Goal: Task Accomplishment & Management: Complete application form

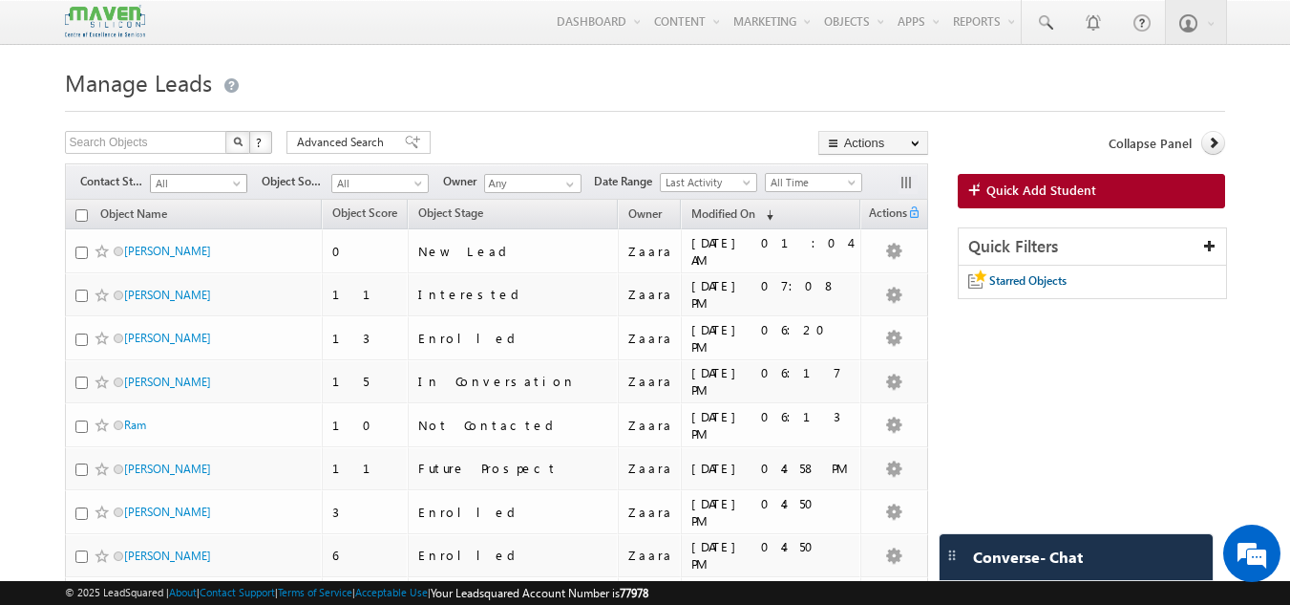
click at [168, 190] on span "All" at bounding box center [196, 183] width 91 height 17
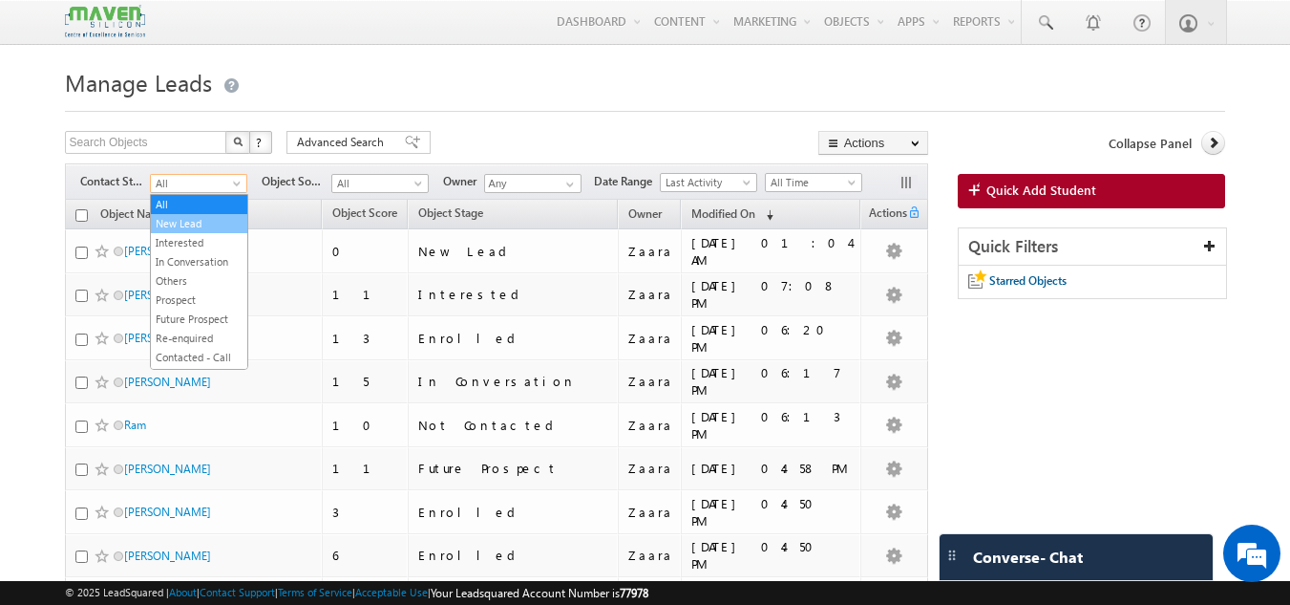
click at [190, 220] on link "New Lead" at bounding box center [199, 223] width 96 height 17
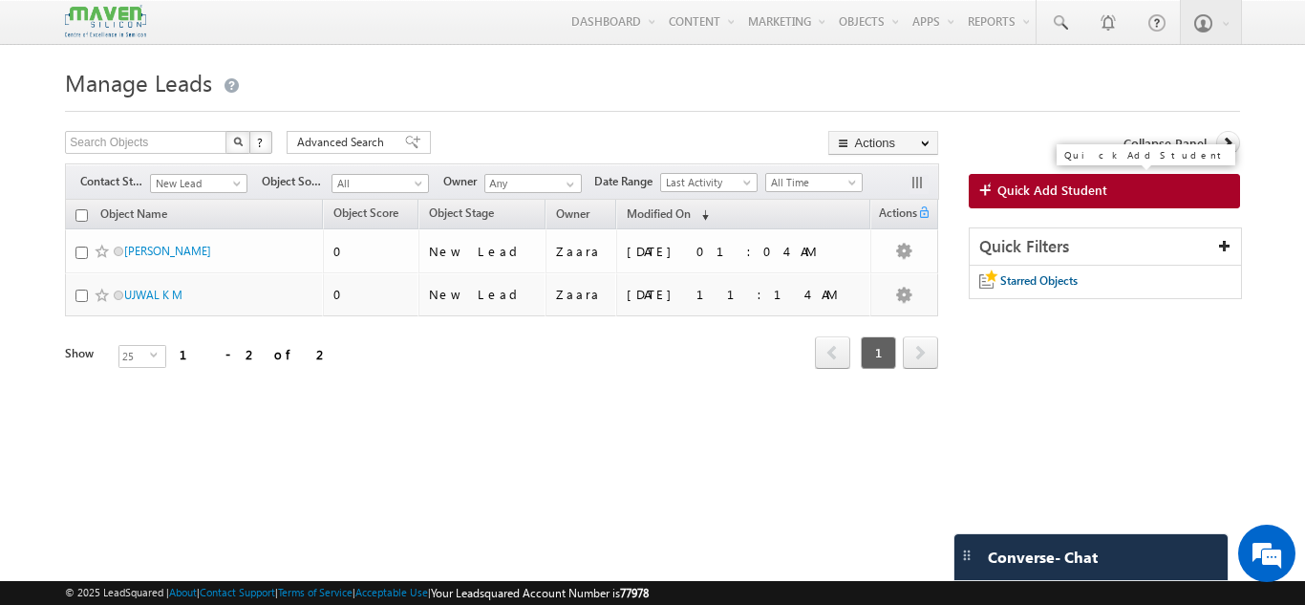
click at [1085, 197] on span "Quick Add Student" at bounding box center [1052, 189] width 110 height 17
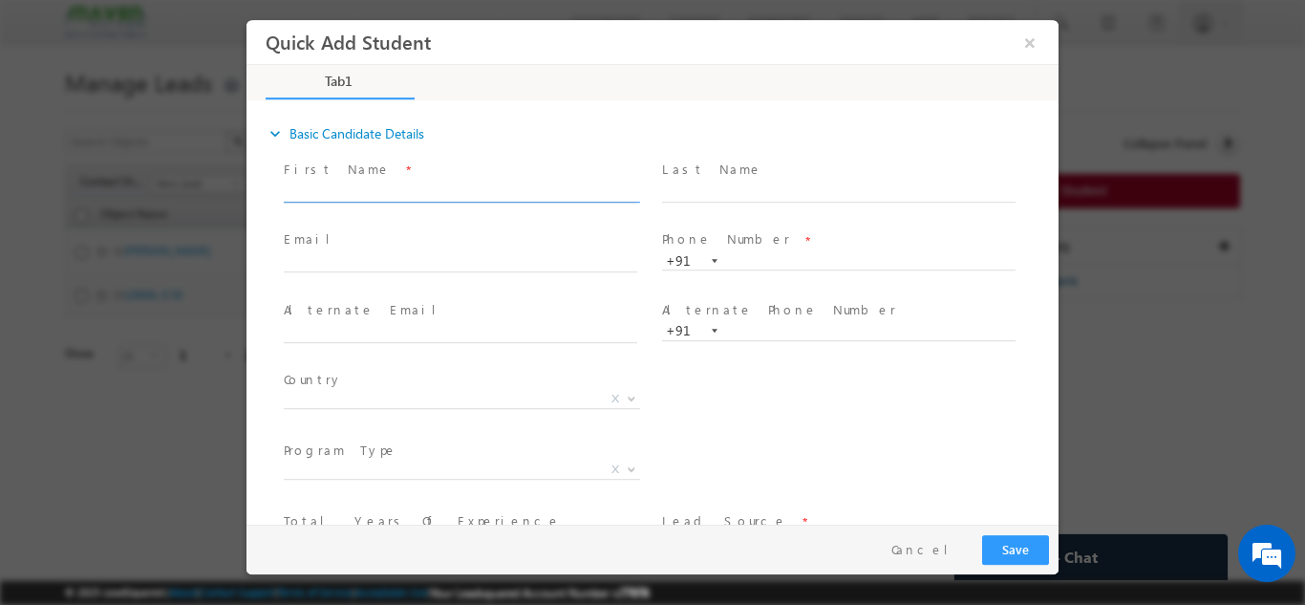
click at [349, 190] on input "text" at bounding box center [460, 191] width 353 height 19
click at [370, 159] on span "First Name *" at bounding box center [460, 169] width 352 height 21
click at [520, 184] on input "Bhavani bhavani3908@gmail.com 7619354749" at bounding box center [460, 191] width 353 height 19
type input "Bhavani bhavani3908@gmail.com"
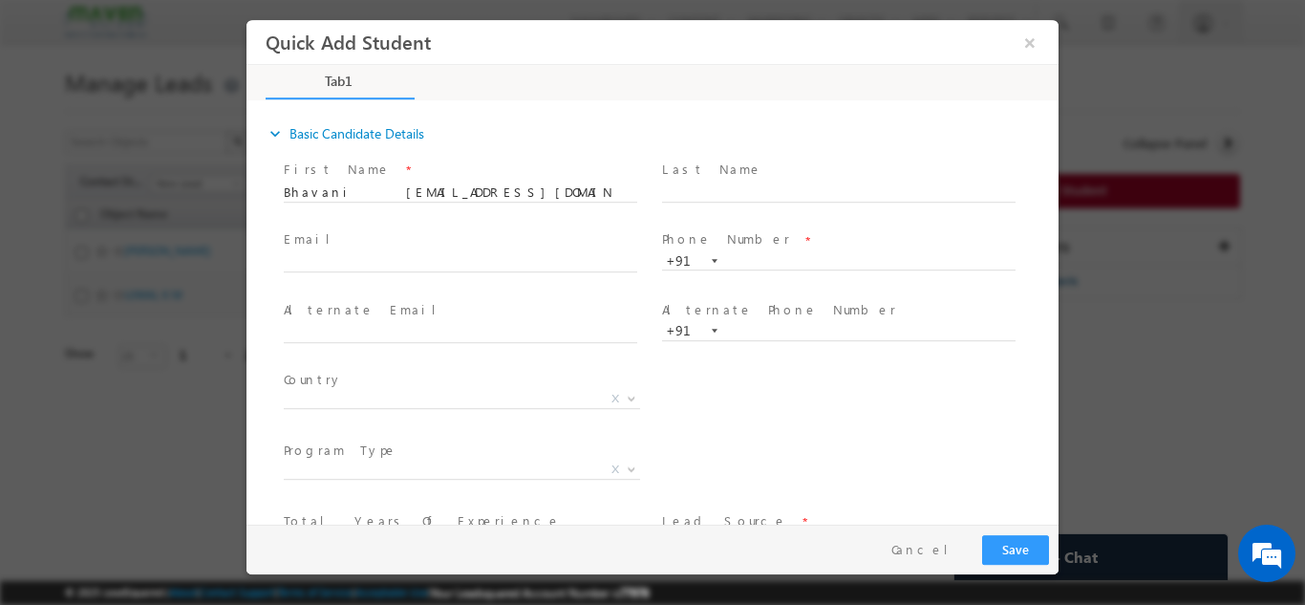
click at [781, 244] on span "Phone Number *" at bounding box center [838, 239] width 352 height 21
click at [782, 250] on div "+91" at bounding box center [847, 259] width 371 height 19
click at [787, 261] on input "text" at bounding box center [838, 260] width 353 height 19
paste input "7619354749"
type input "7619354749"
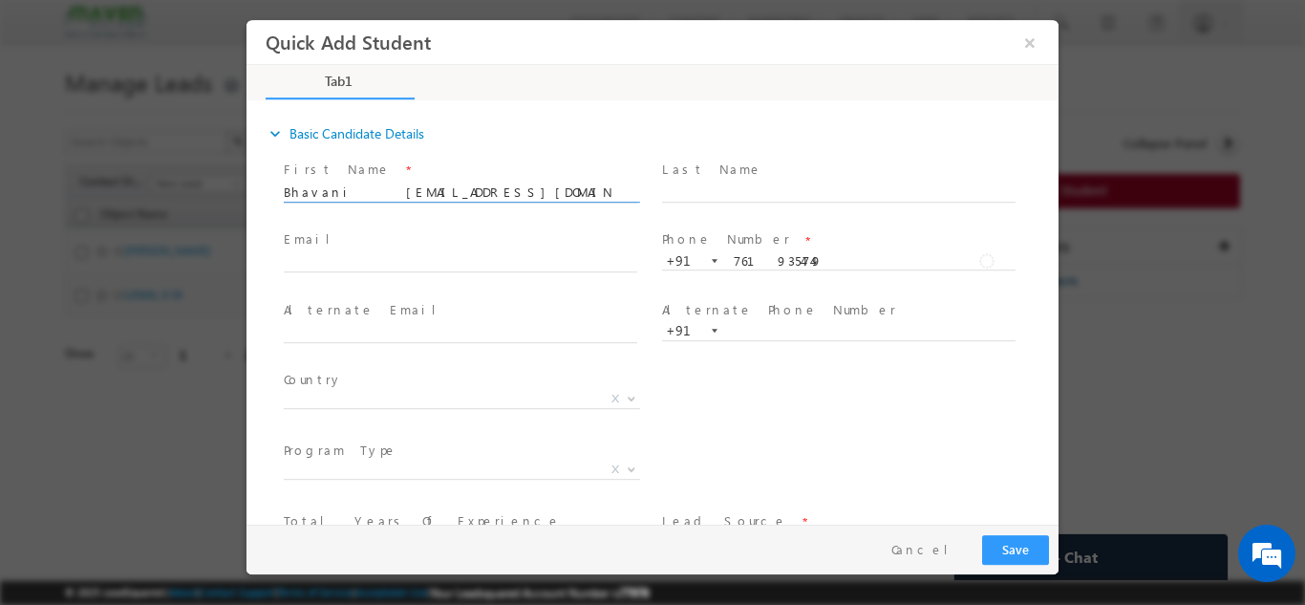
drag, startPoint x: 338, startPoint y: 193, endPoint x: 480, endPoint y: 192, distance: 142.3
click at [480, 192] on input "Bhavani bhavani3908@gmail.com" at bounding box center [460, 191] width 353 height 19
type input "Bhavani"
click at [373, 266] on input "text" at bounding box center [460, 262] width 353 height 19
paste input "bhavani3908@gmail.com"
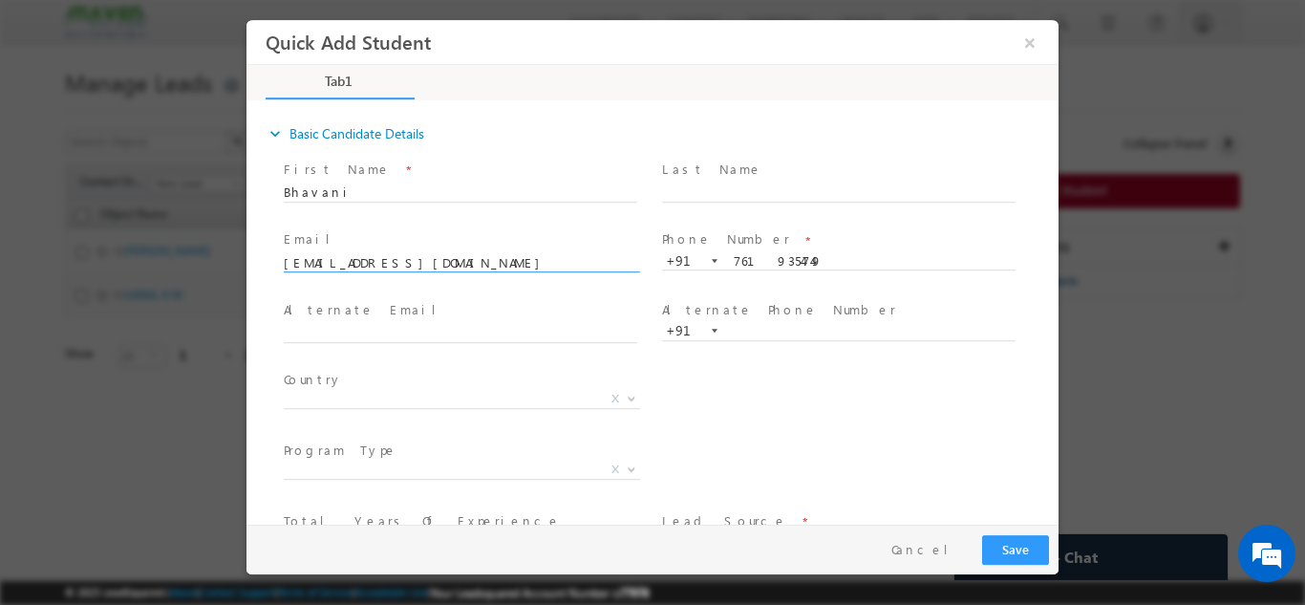
type input "bhavani3908@gmail.com"
click at [402, 203] on span at bounding box center [460, 211] width 352 height 21
click at [404, 192] on input "Bhavani" at bounding box center [460, 191] width 353 height 19
click at [405, 191] on input "Bhavani" at bounding box center [460, 191] width 353 height 19
type input "Bhavani"
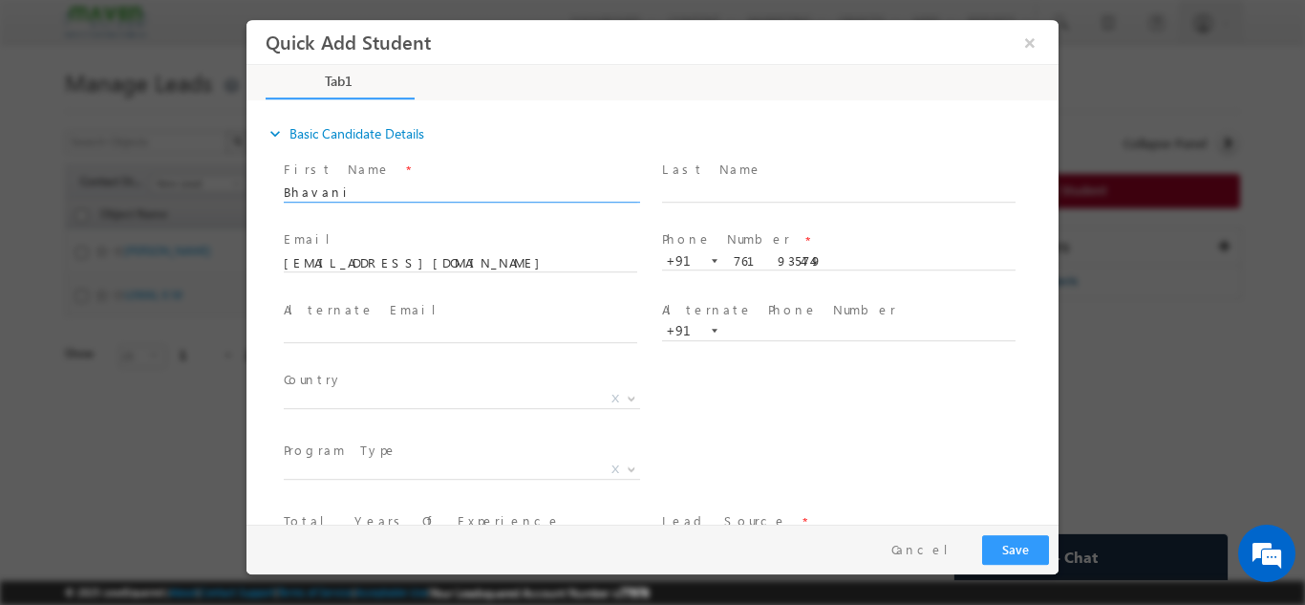
scroll to position [96, 0]
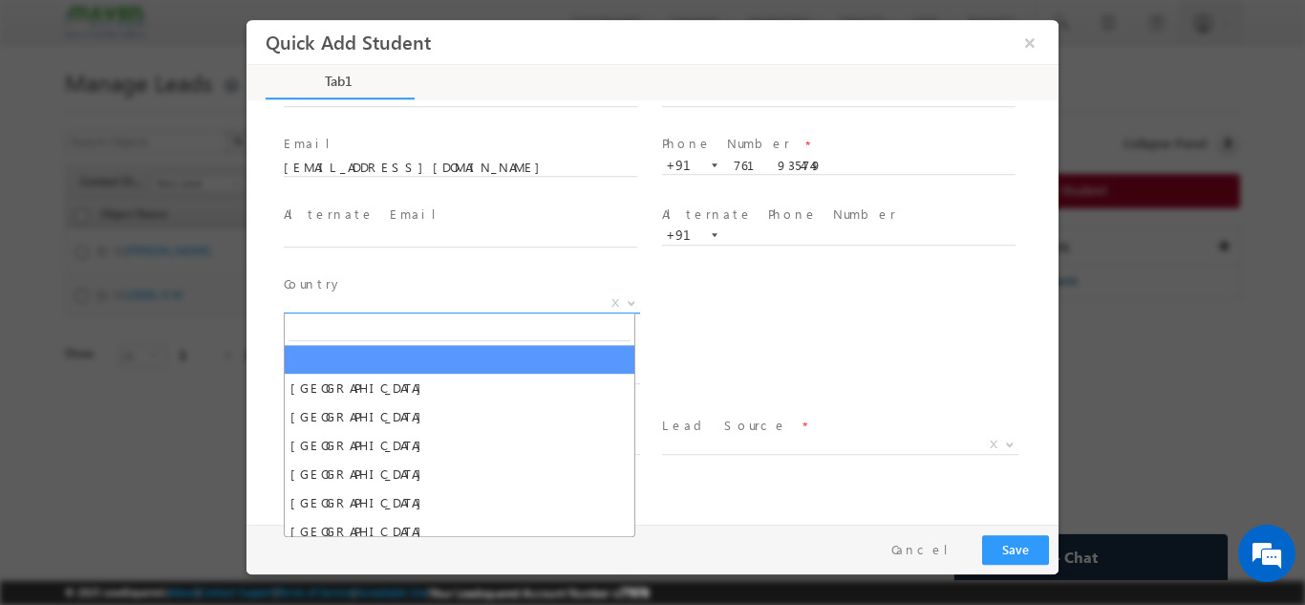
click at [398, 302] on span "X" at bounding box center [462, 302] width 356 height 19
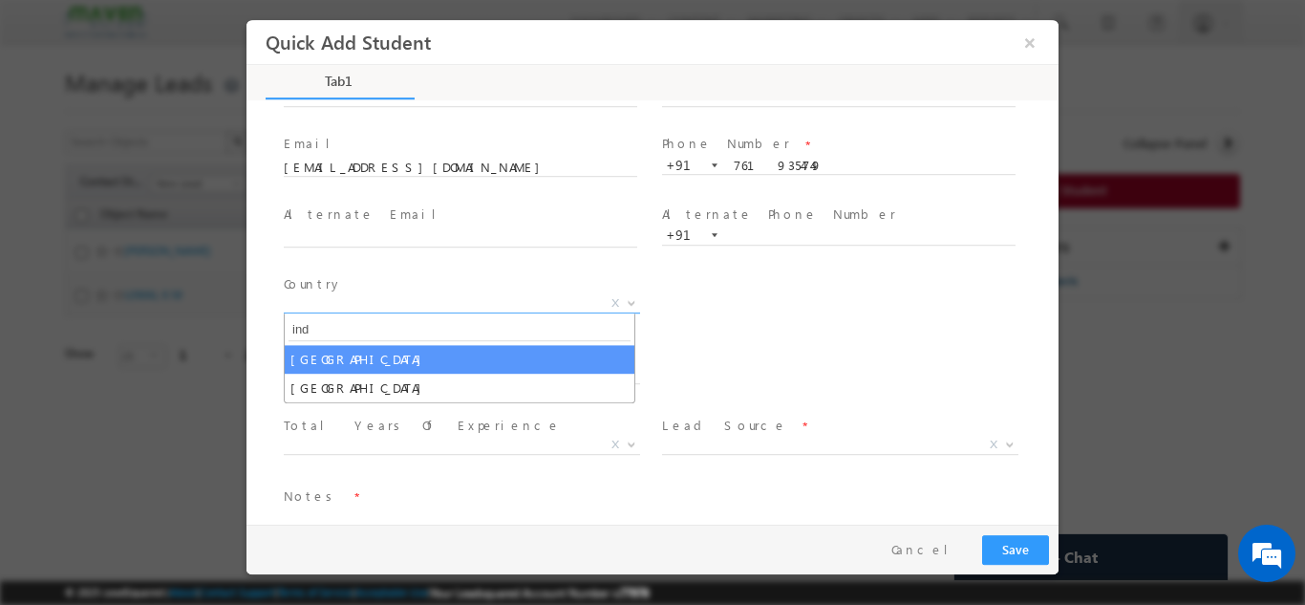
type input "ind"
select select "[GEOGRAPHIC_DATA]"
select select
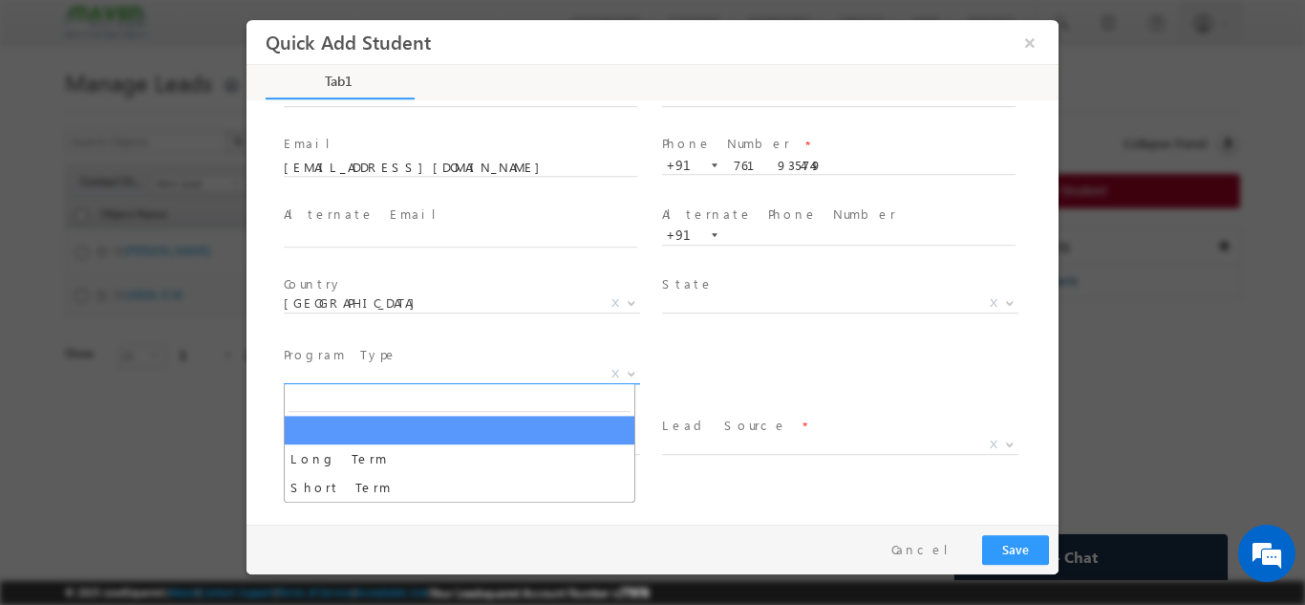
click at [371, 370] on span "X" at bounding box center [462, 373] width 356 height 19
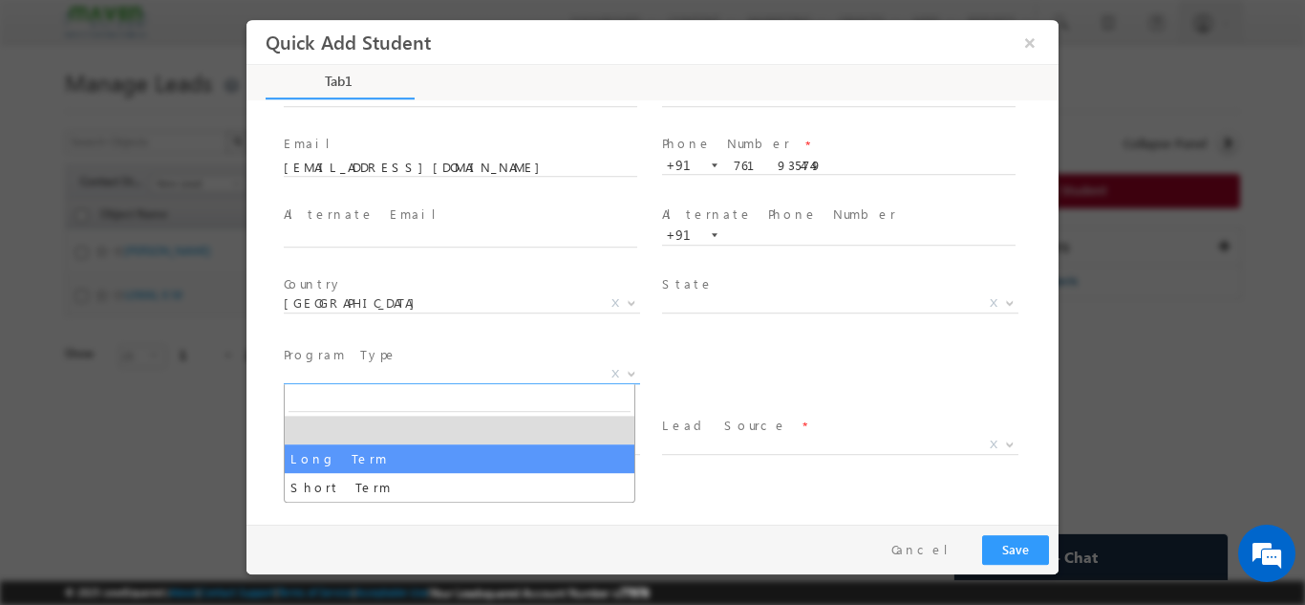
select select "Long Term"
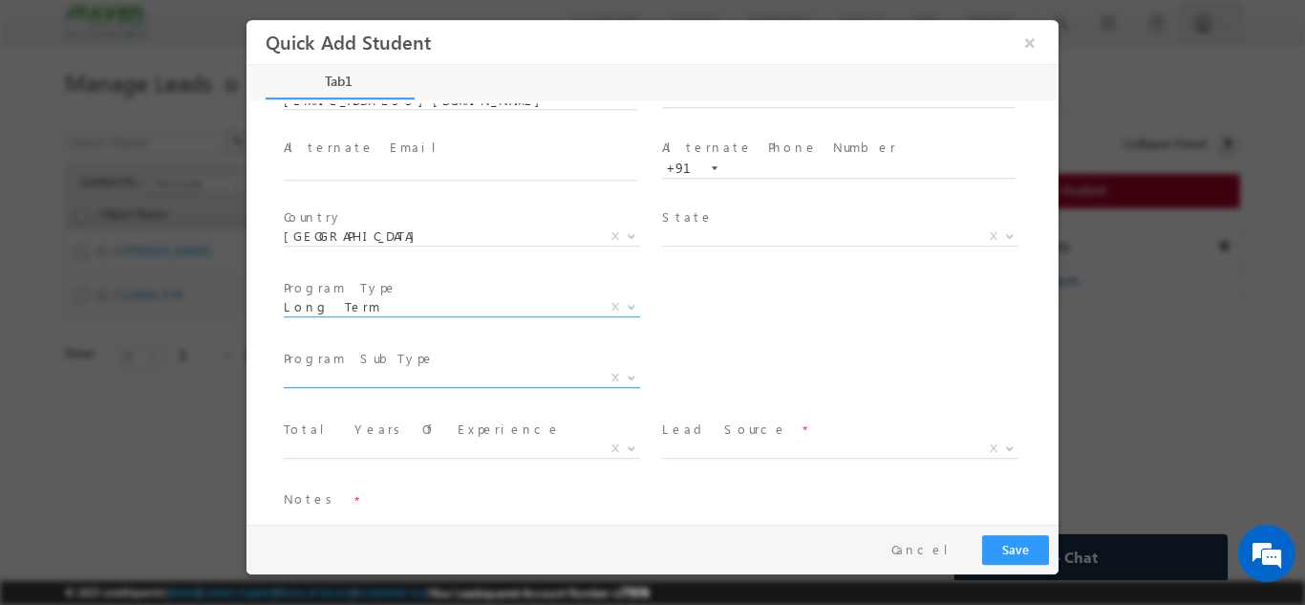
scroll to position [191, 0]
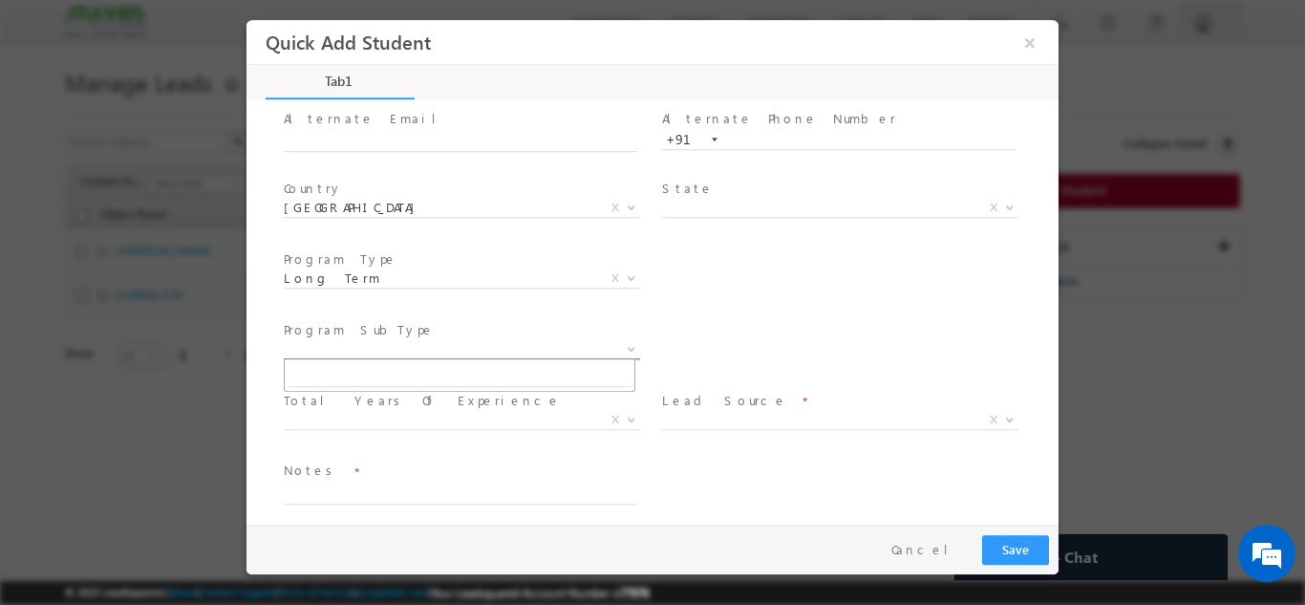
click at [334, 348] on span "X" at bounding box center [462, 348] width 356 height 19
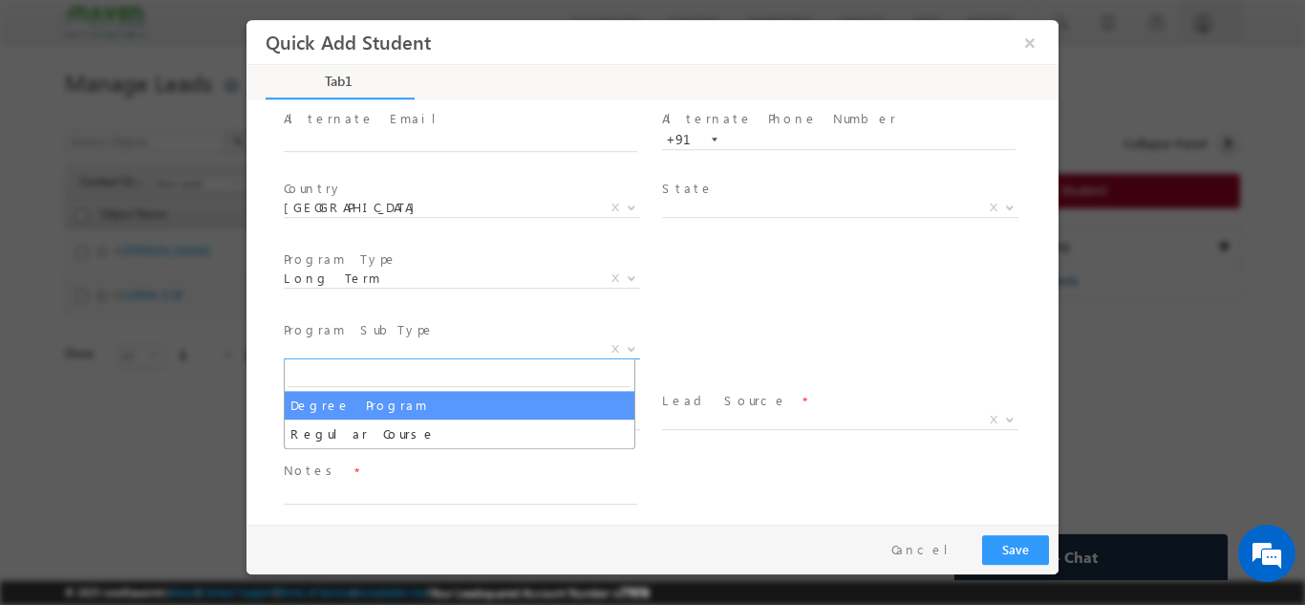
select select "Degree Program"
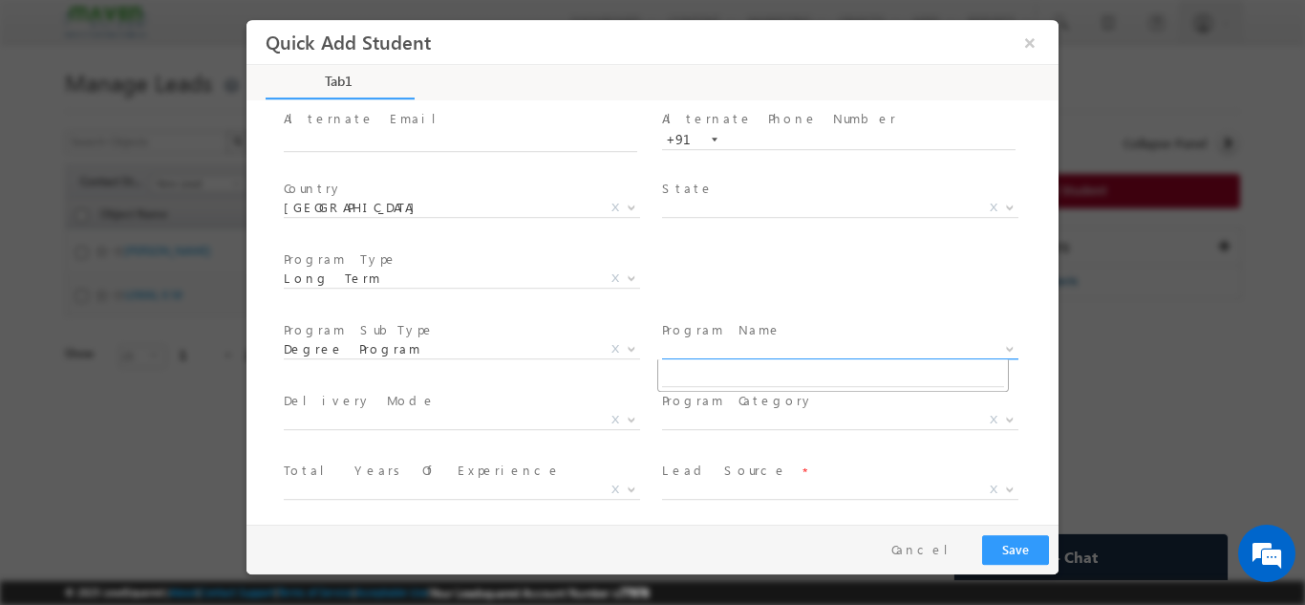
click at [709, 341] on span "X" at bounding box center [840, 348] width 356 height 19
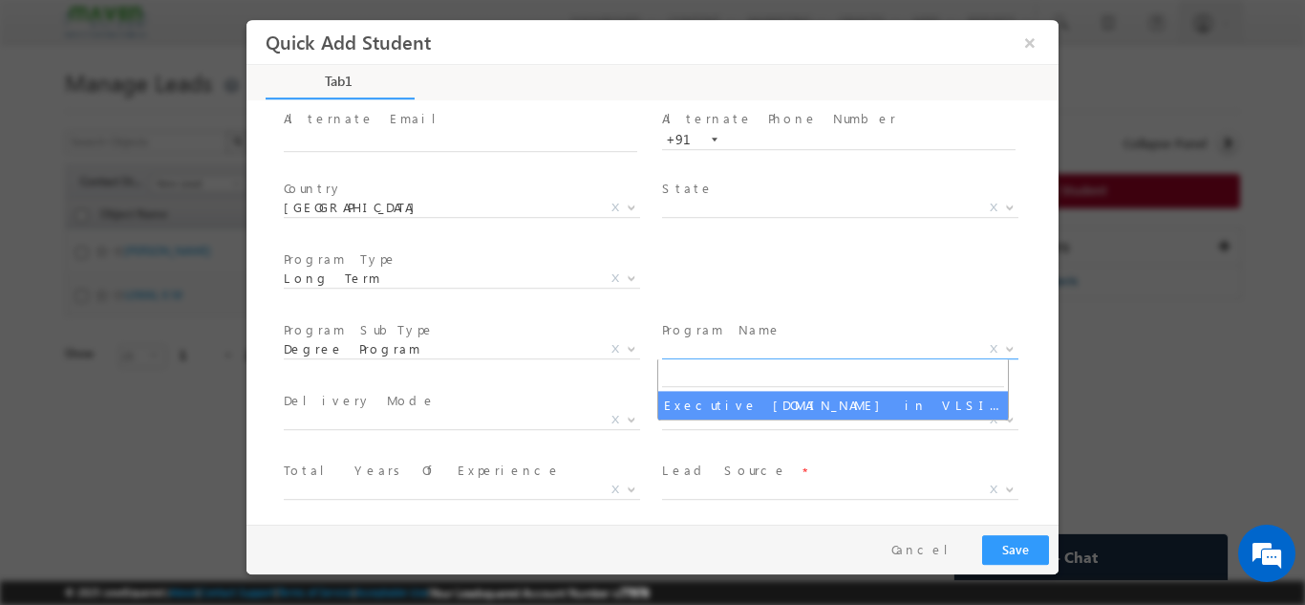
select select "Executive M.Tech in VLSI Design"
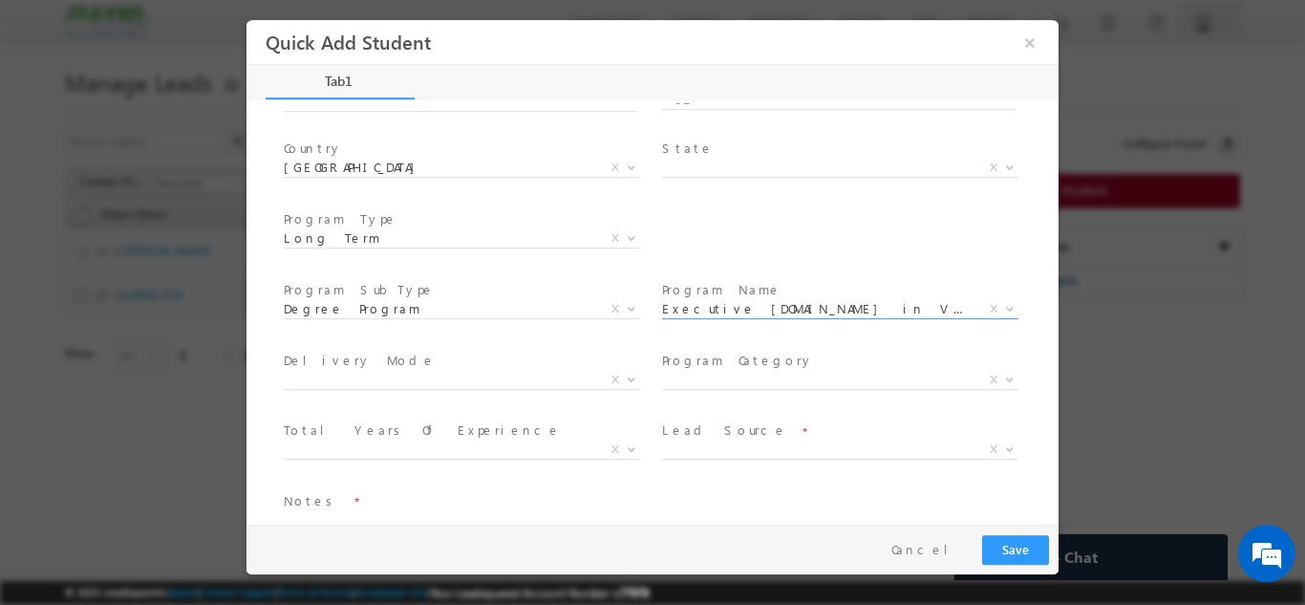
scroll to position [271, 0]
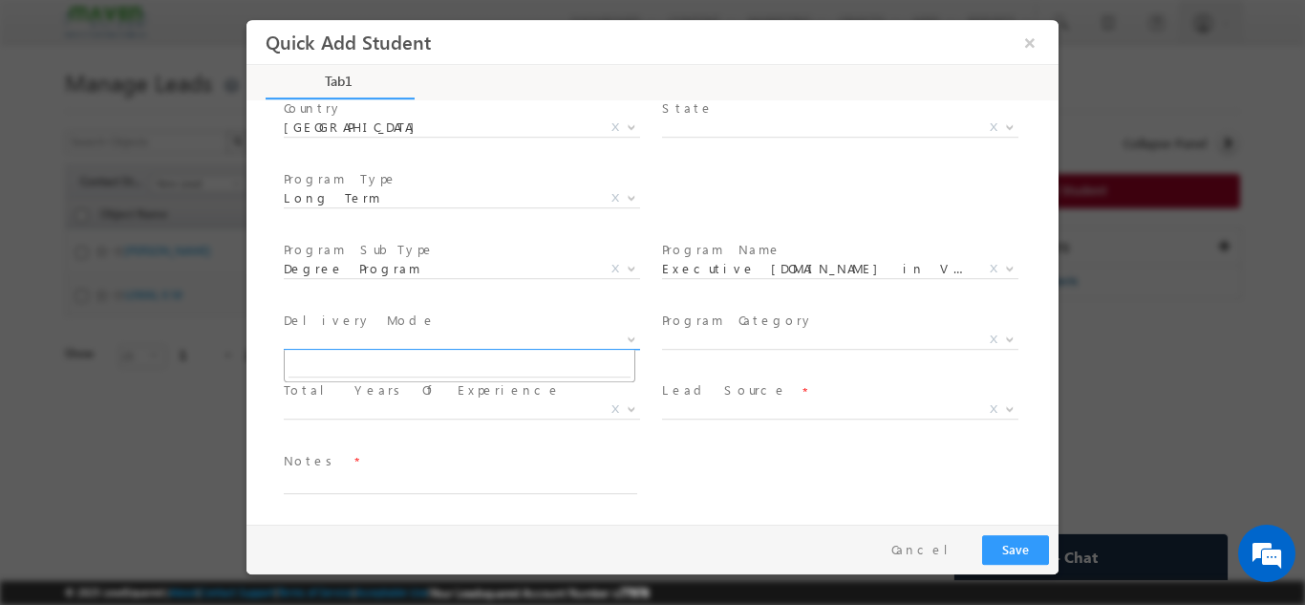
click at [393, 340] on span "X" at bounding box center [462, 339] width 356 height 19
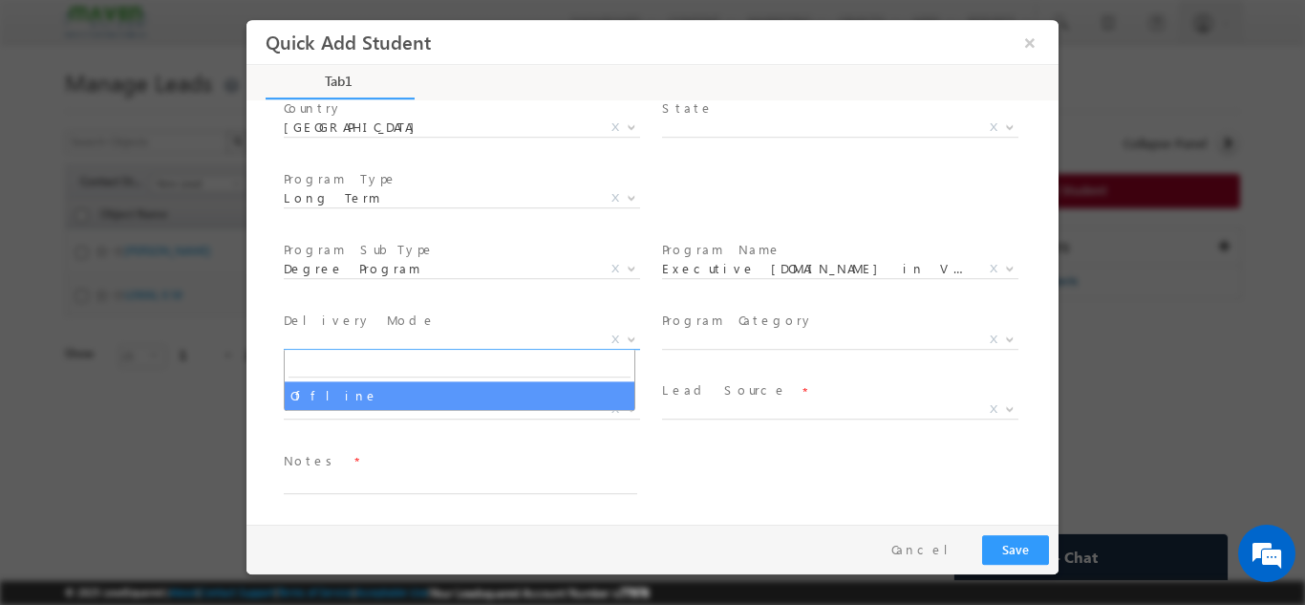
select select "Offline"
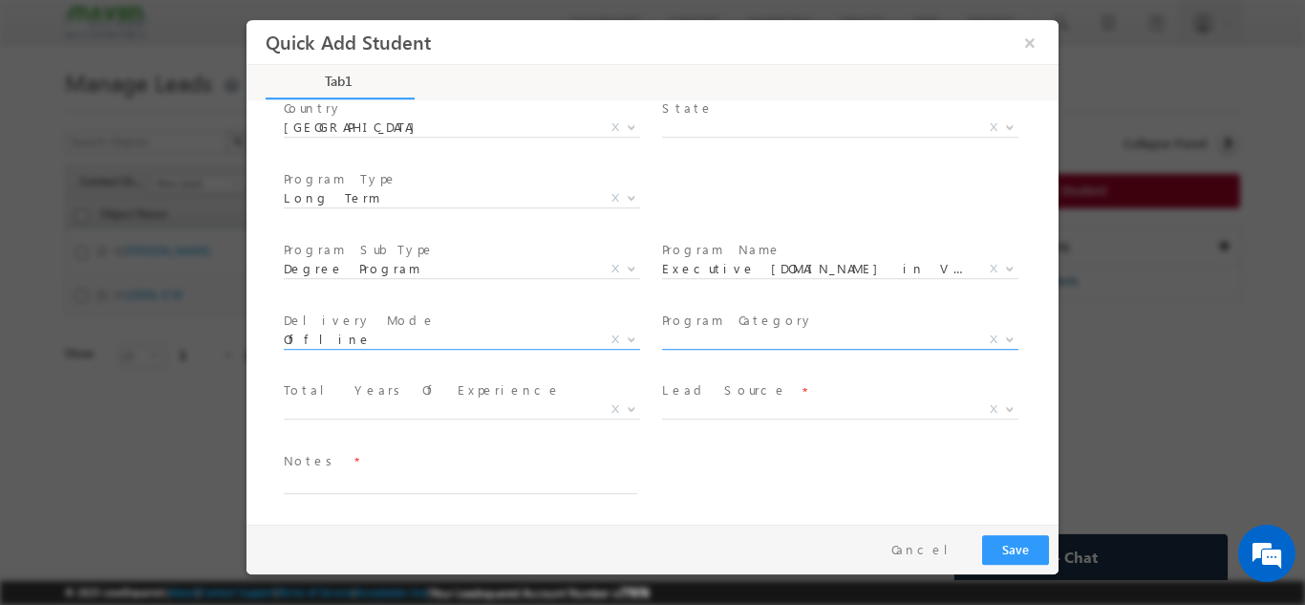
click at [753, 348] on body "Quick Add Student ×" at bounding box center [652, 271] width 812 height 504
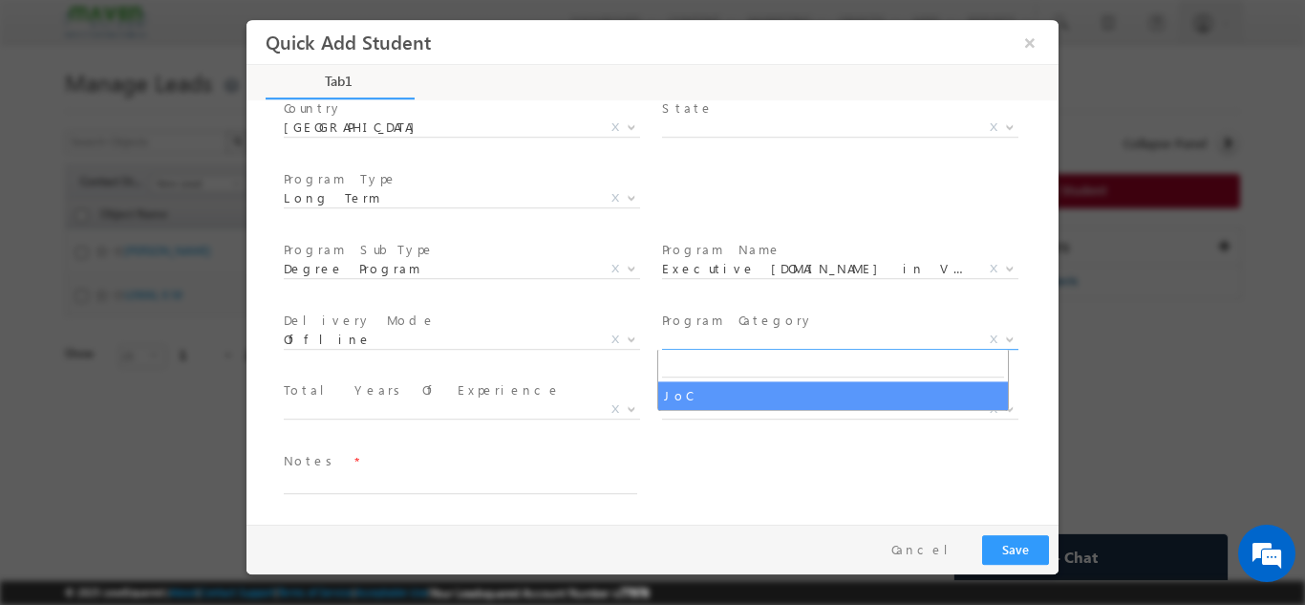
click at [473, 394] on span "Total Years Of Experience *" at bounding box center [460, 390] width 352 height 21
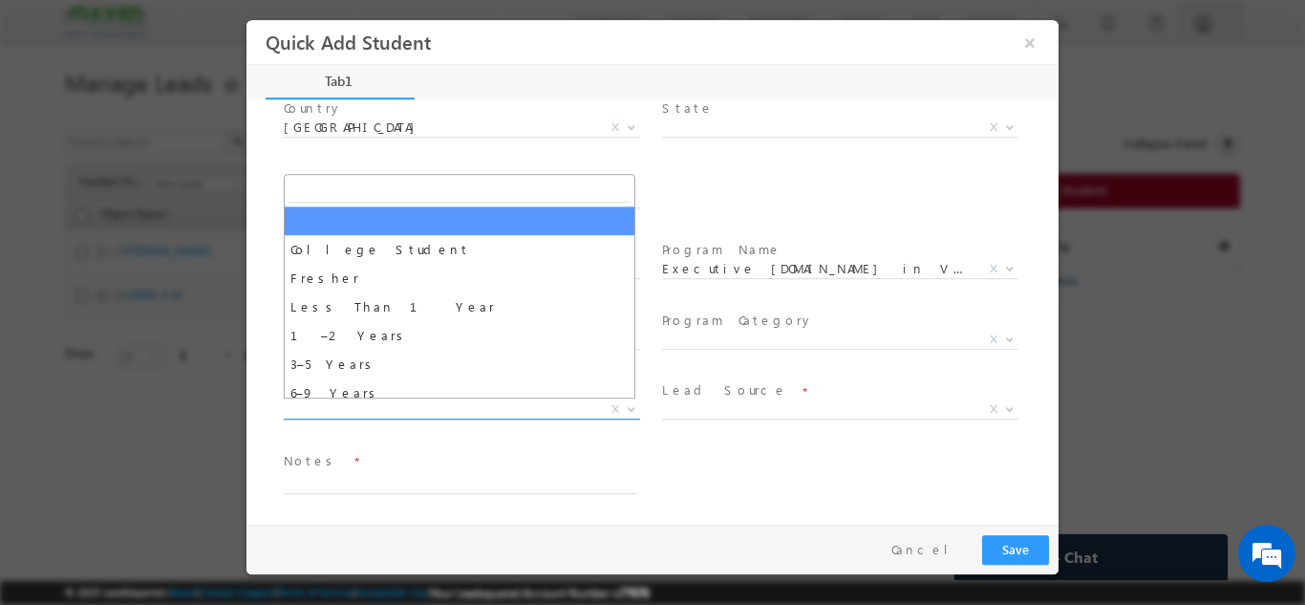
click at [456, 414] on span "X" at bounding box center [462, 408] width 356 height 19
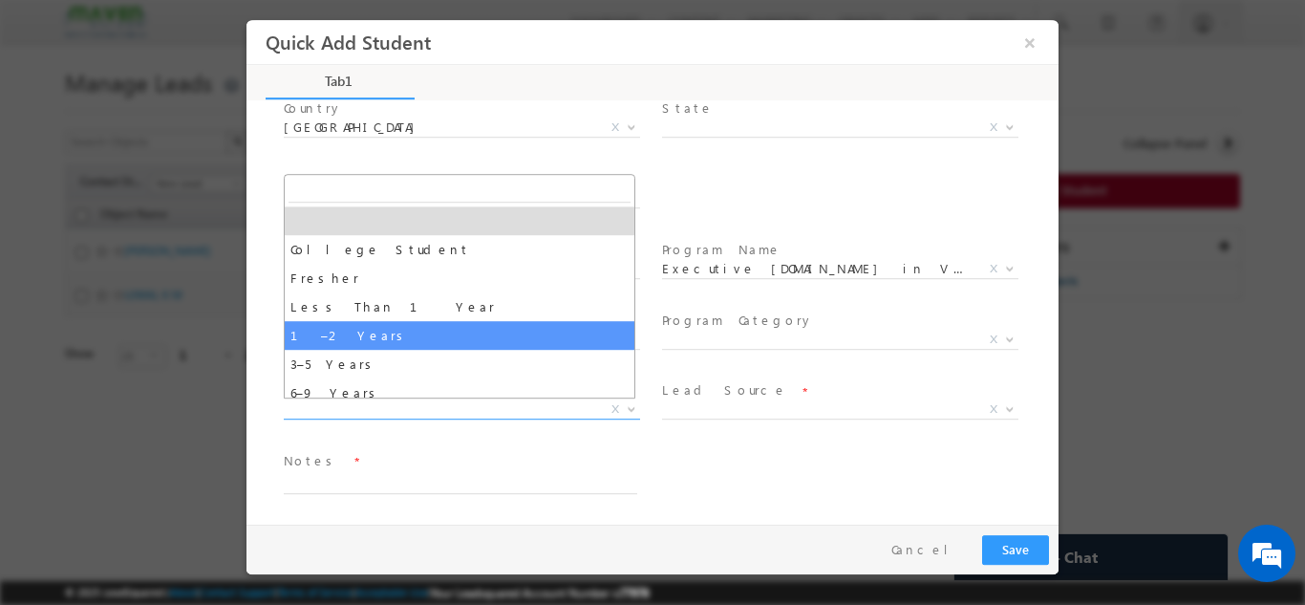
scroll to position [67, 0]
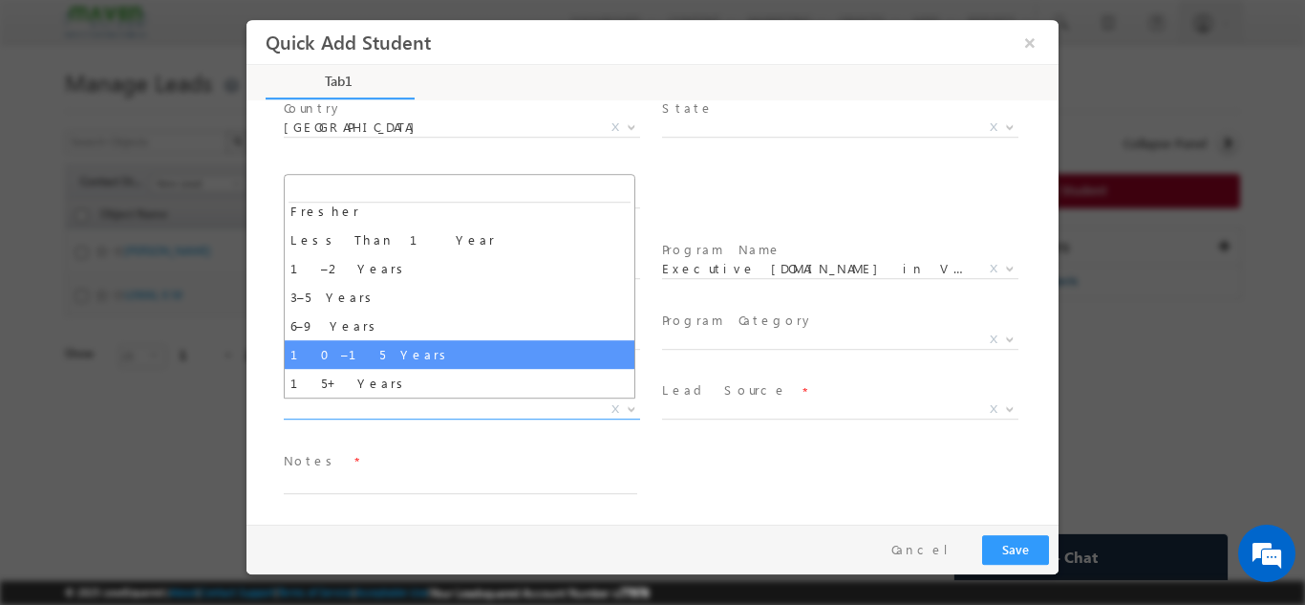
select select "10–15 Years"
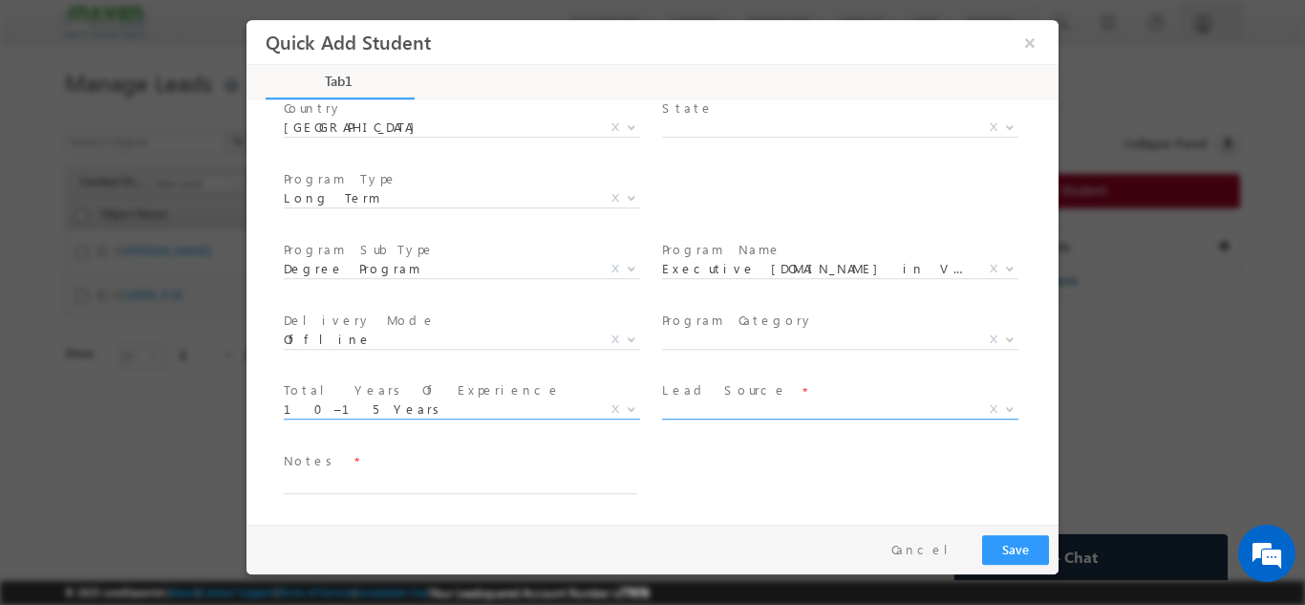
click at [708, 407] on span "X" at bounding box center [840, 408] width 356 height 19
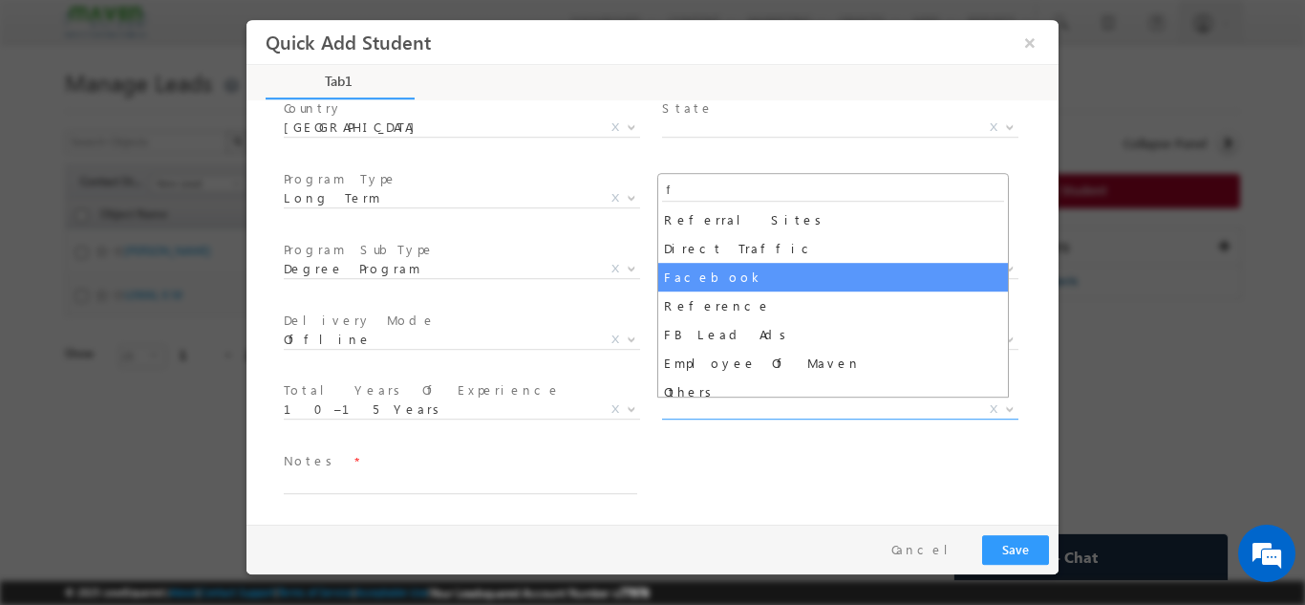
type input "f"
select select "Facebook"
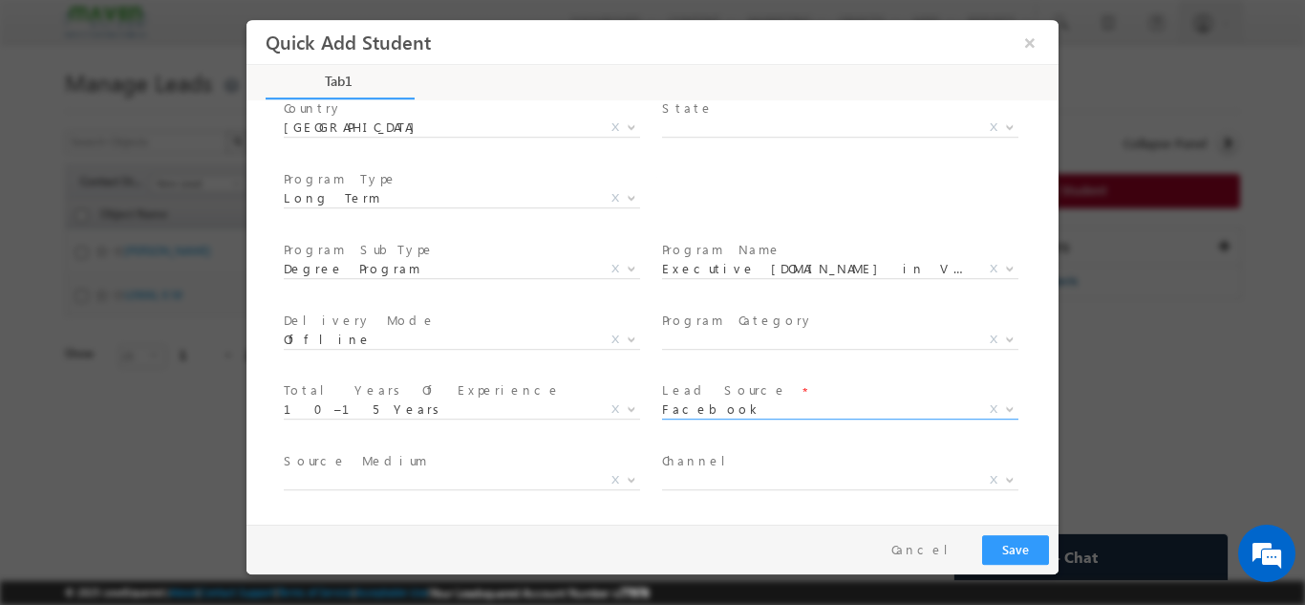
scroll to position [342, 0]
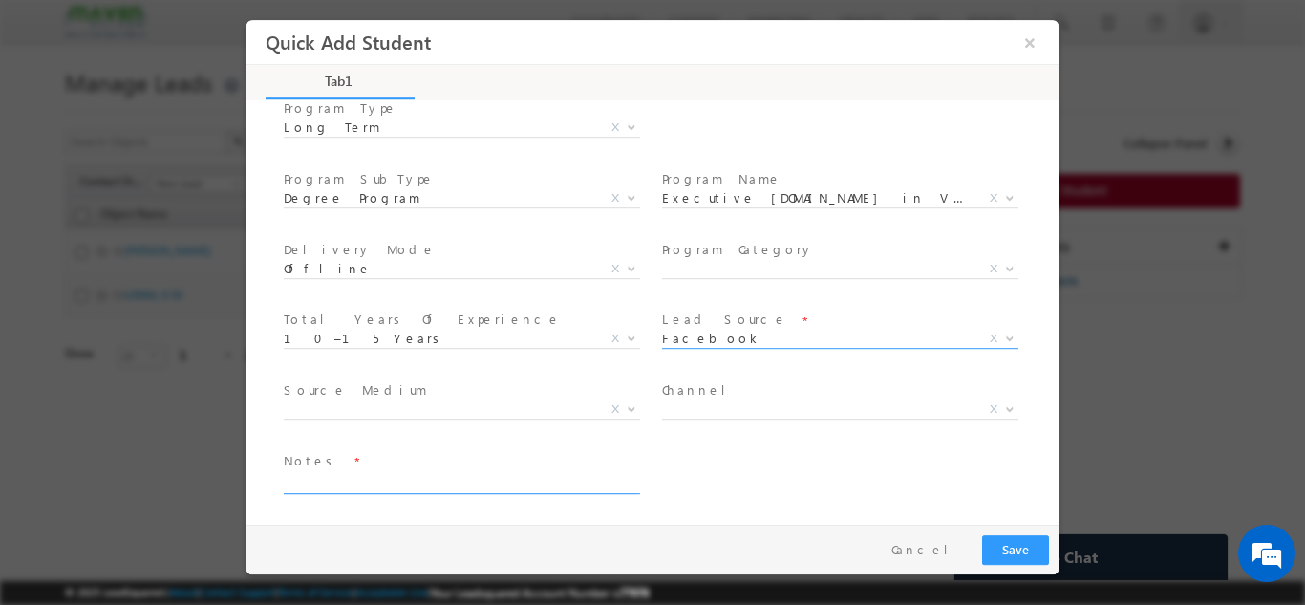
click at [371, 483] on textarea at bounding box center [460, 482] width 353 height 22
type textarea "Lead Added"
click at [693, 411] on span "X" at bounding box center [840, 408] width 356 height 19
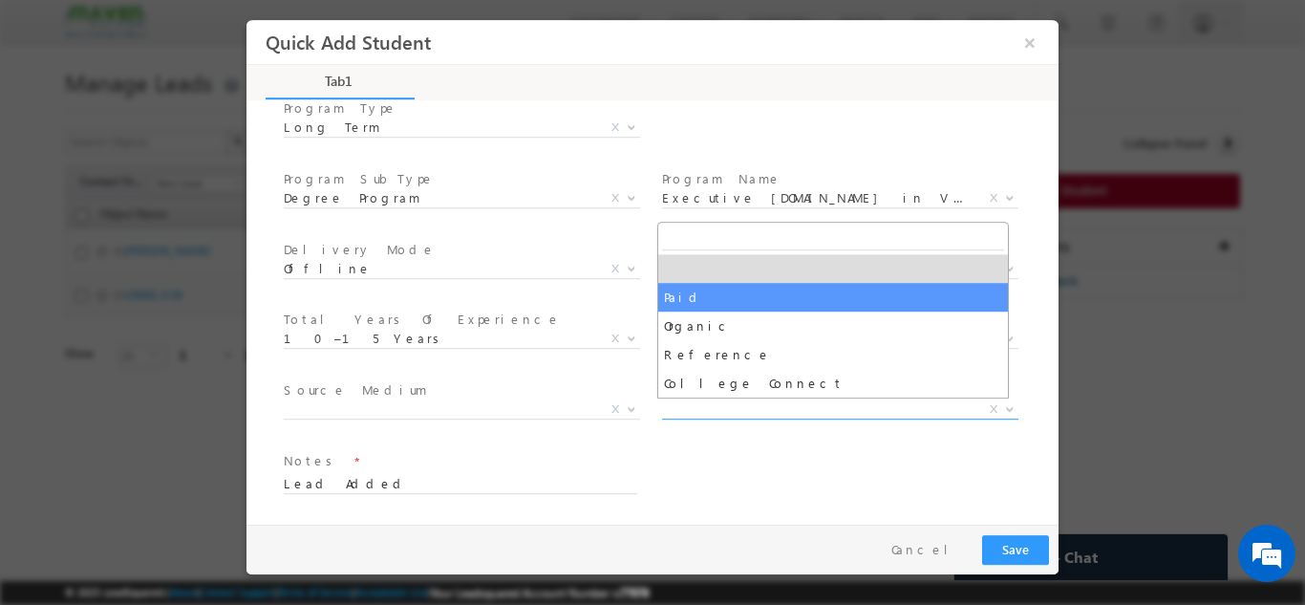
select select "Paid"
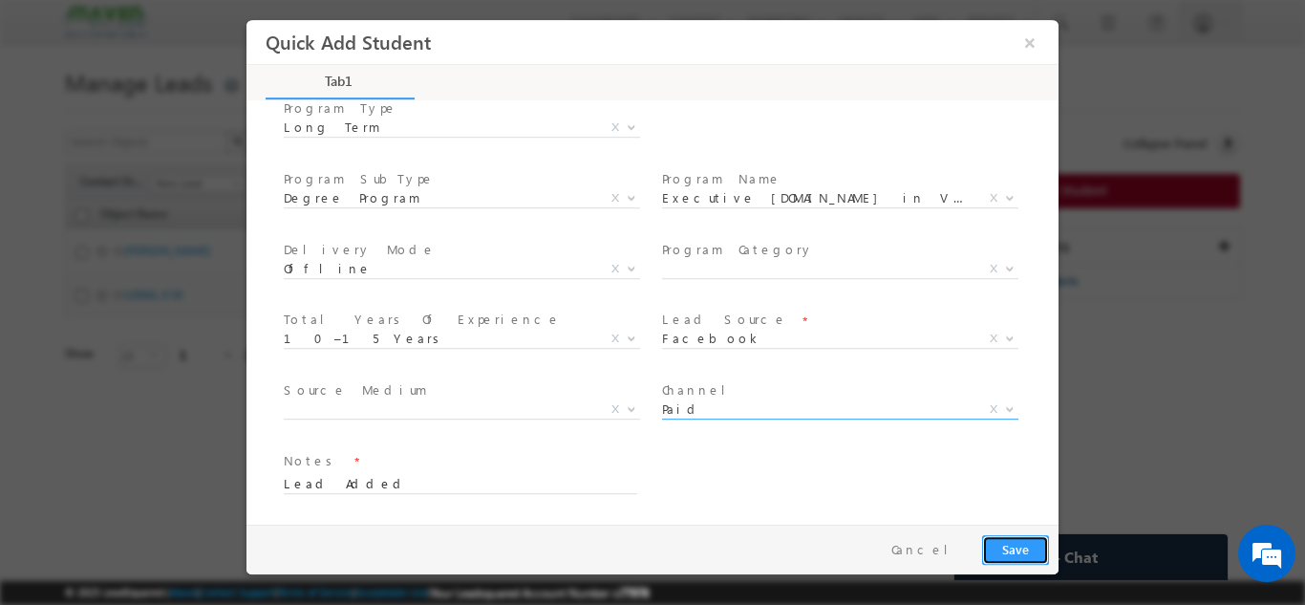
click at [1005, 543] on button "Save" at bounding box center [1015, 549] width 67 height 30
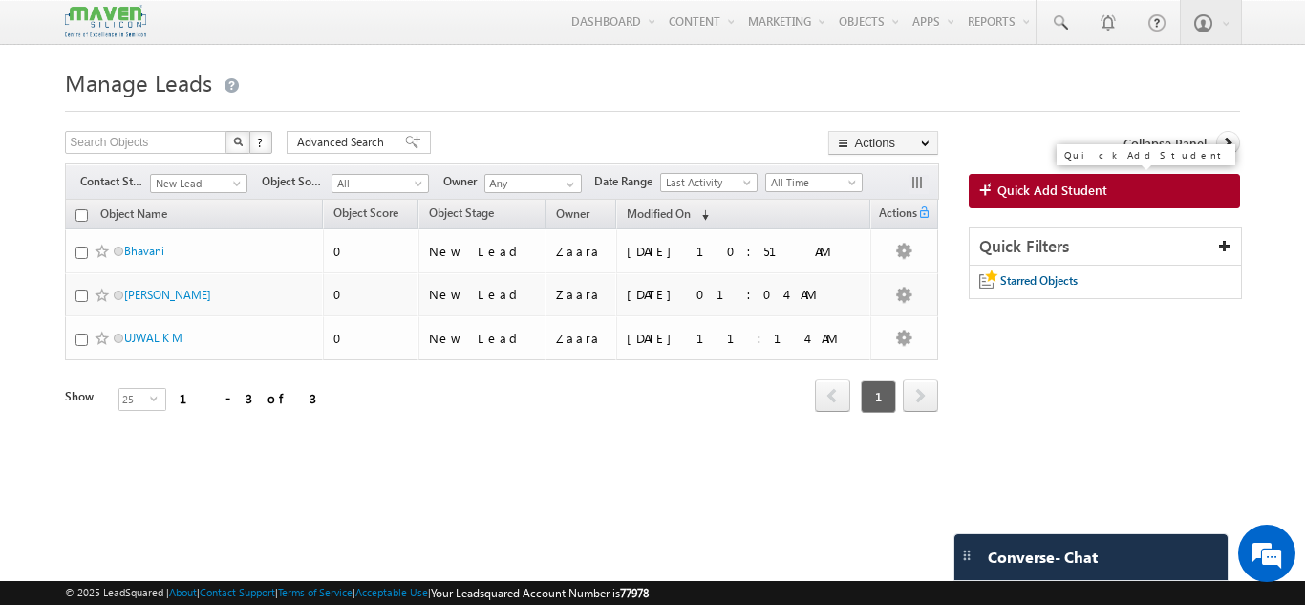
click at [1129, 187] on link "Quick Add Student" at bounding box center [1104, 191] width 271 height 34
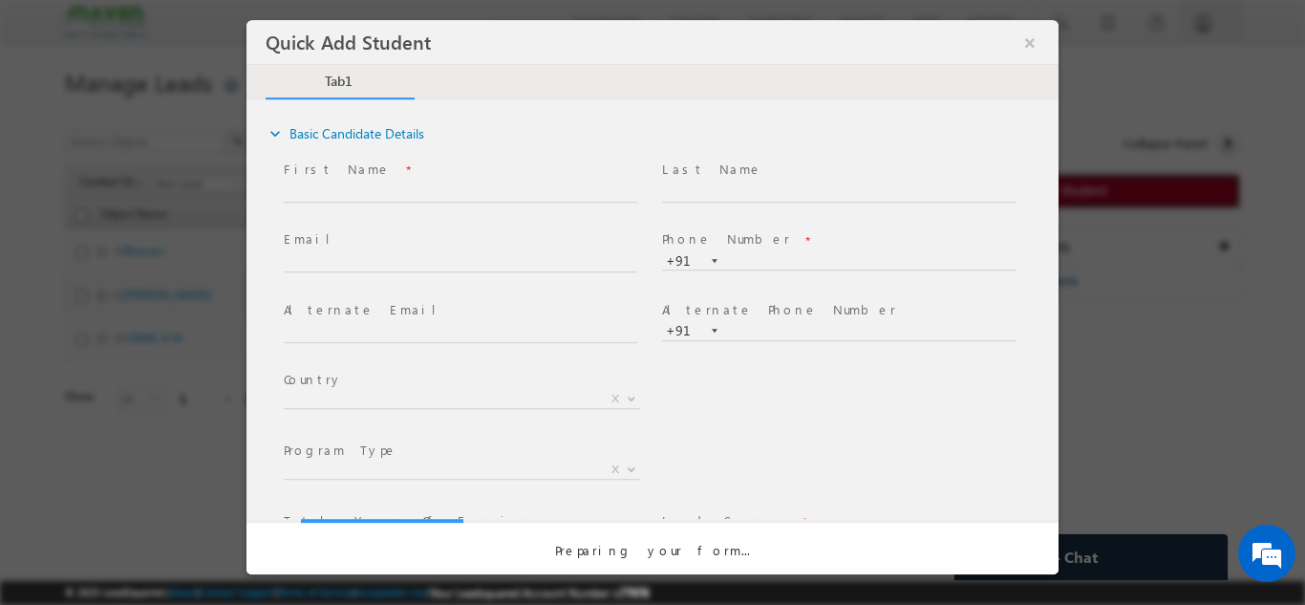
scroll to position [0, 0]
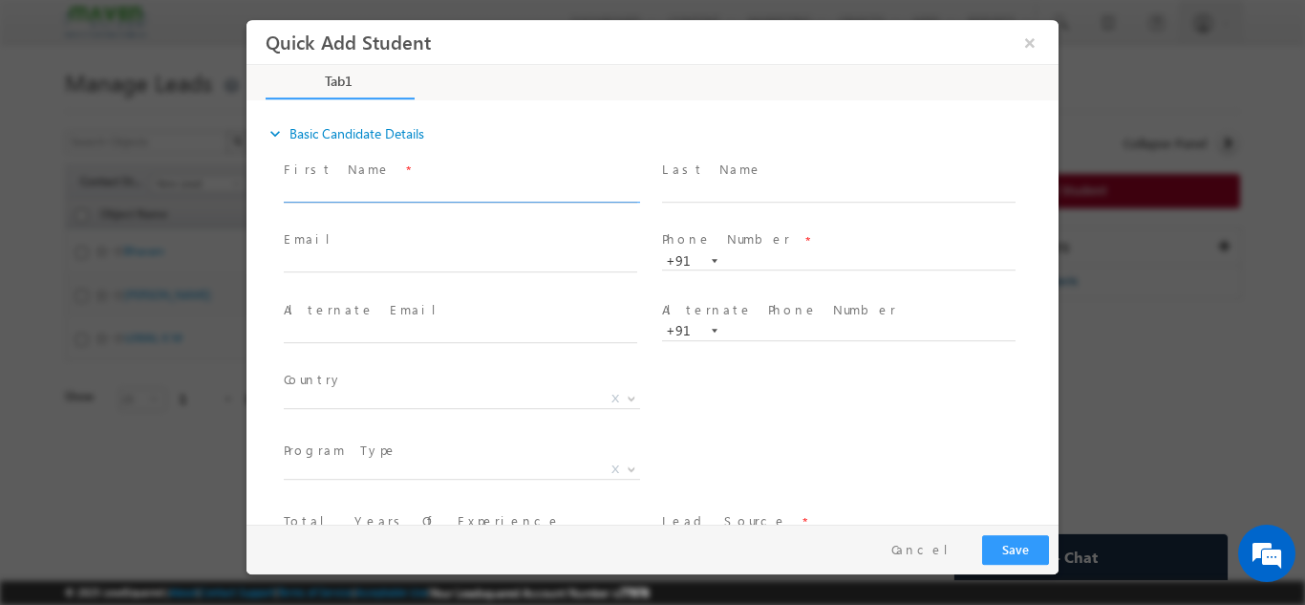
click at [373, 190] on input "text" at bounding box center [460, 191] width 353 height 19
paste input "baba Satish motididimoti1747@mail.com 7061443098"
drag, startPoint x: 365, startPoint y: 190, endPoint x: 526, endPoint y: 191, distance: 161.4
click at [526, 191] on input "baba Satish motididimoti1747@mail.com 7061443098" at bounding box center [460, 191] width 353 height 19
type input "baba Satish 7061443098"
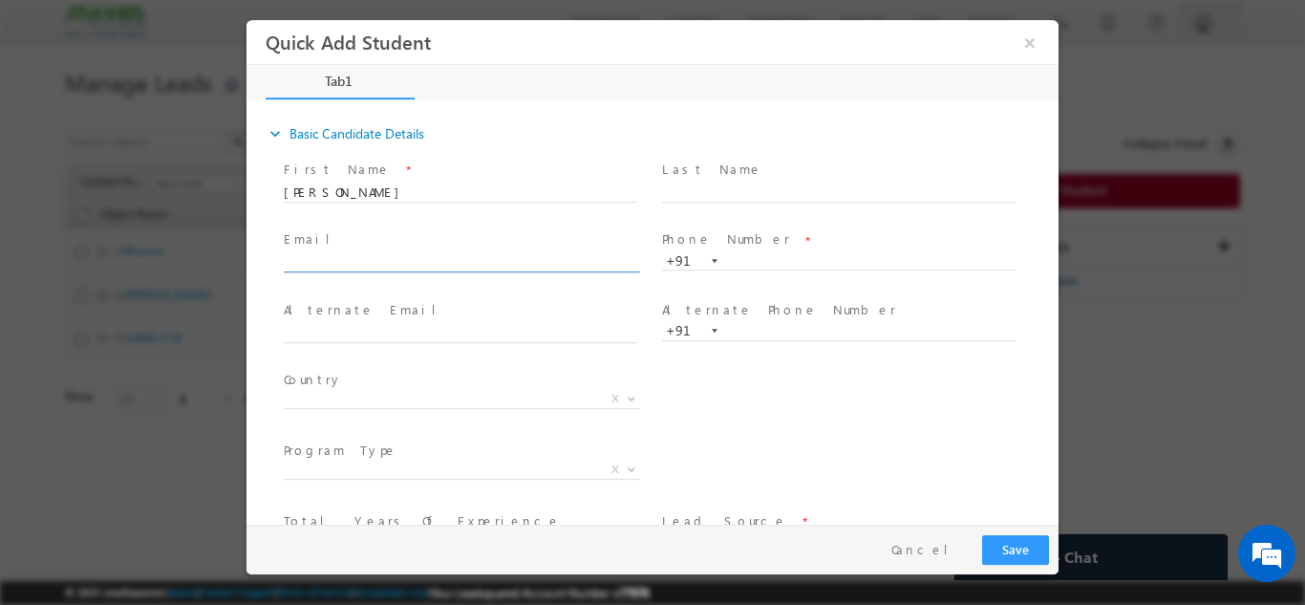
click at [379, 259] on input "text" at bounding box center [460, 262] width 353 height 19
paste input "[EMAIL_ADDRESS][DOMAIN_NAME]"
type input "[EMAIL_ADDRESS][DOMAIN_NAME]"
click at [412, 184] on input "baba Satish 7061443098" at bounding box center [460, 191] width 353 height 19
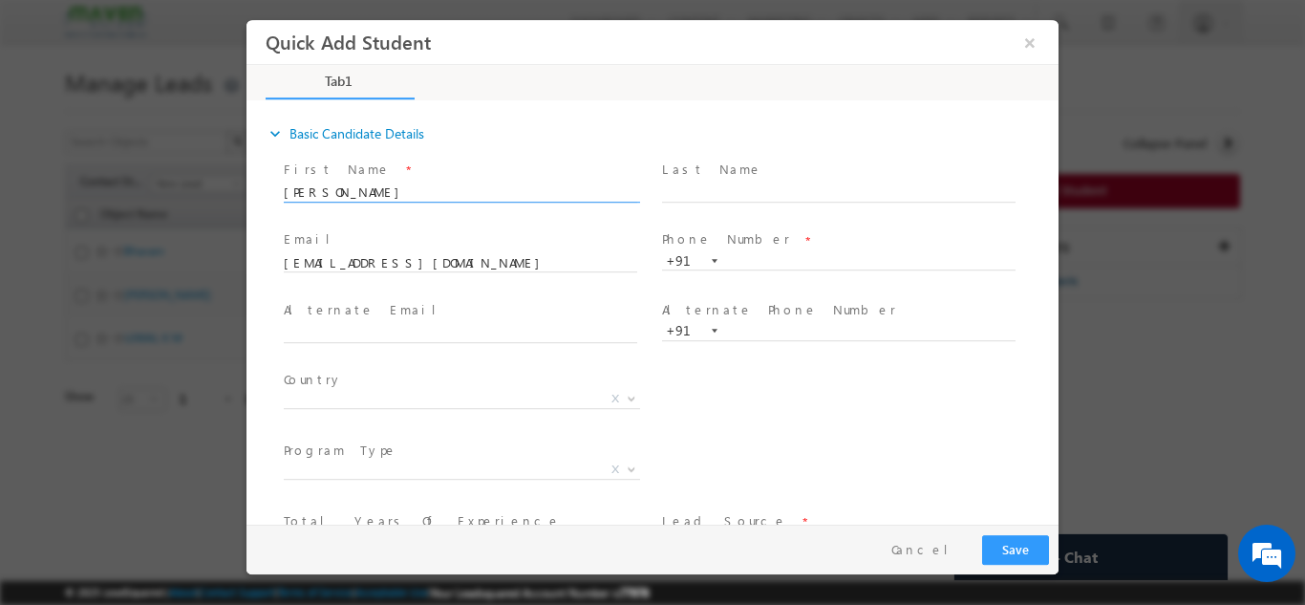
type input "[PERSON_NAME]"
click at [741, 269] on span at bounding box center [838, 277] width 352 height 21
click at [744, 265] on input "text" at bounding box center [838, 260] width 353 height 19
paste input "7061443098"
type input "7061443098"
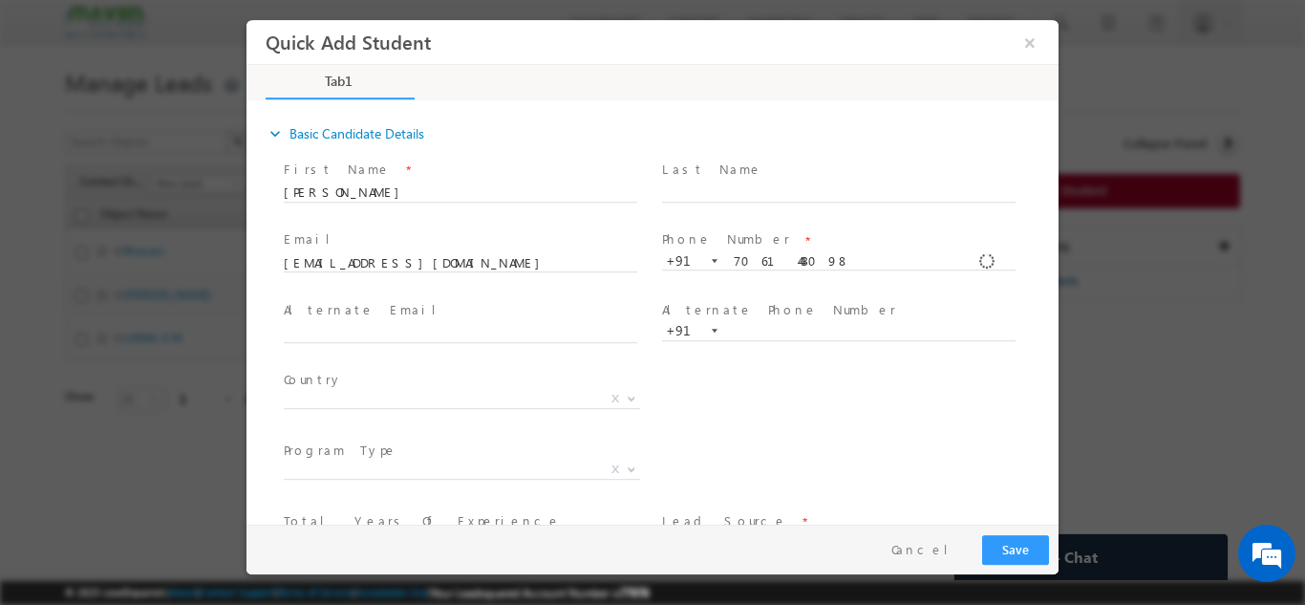
click at [759, 230] on span "Phone Number *" at bounding box center [838, 239] width 352 height 21
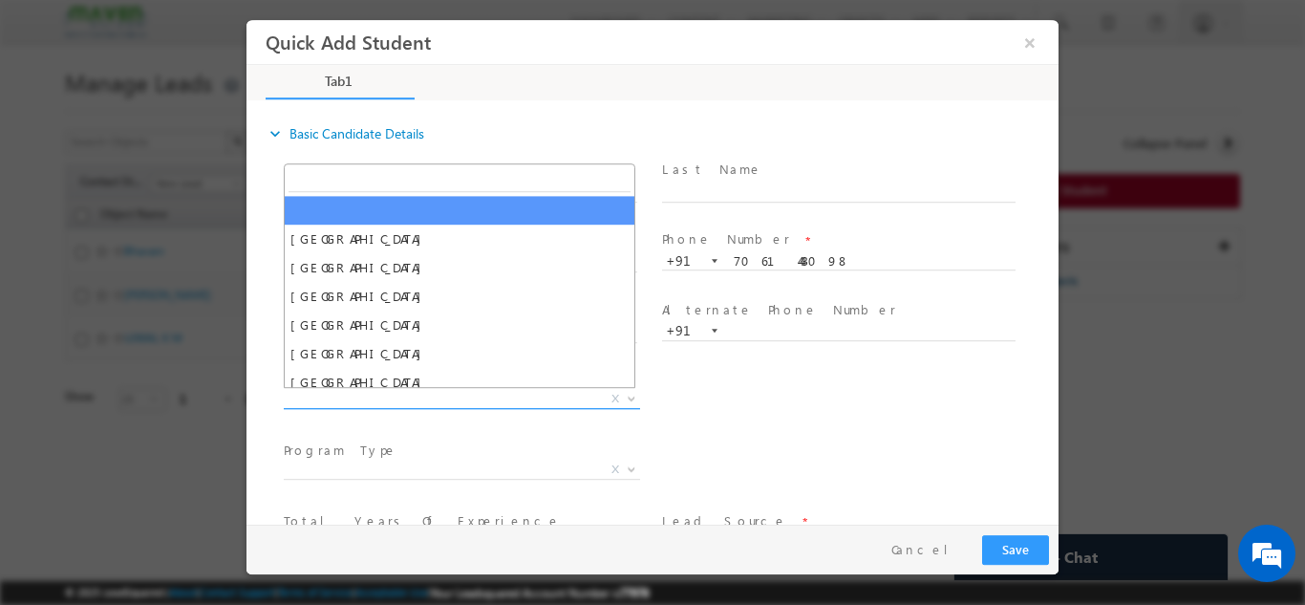
click at [365, 402] on span "X" at bounding box center [462, 398] width 356 height 19
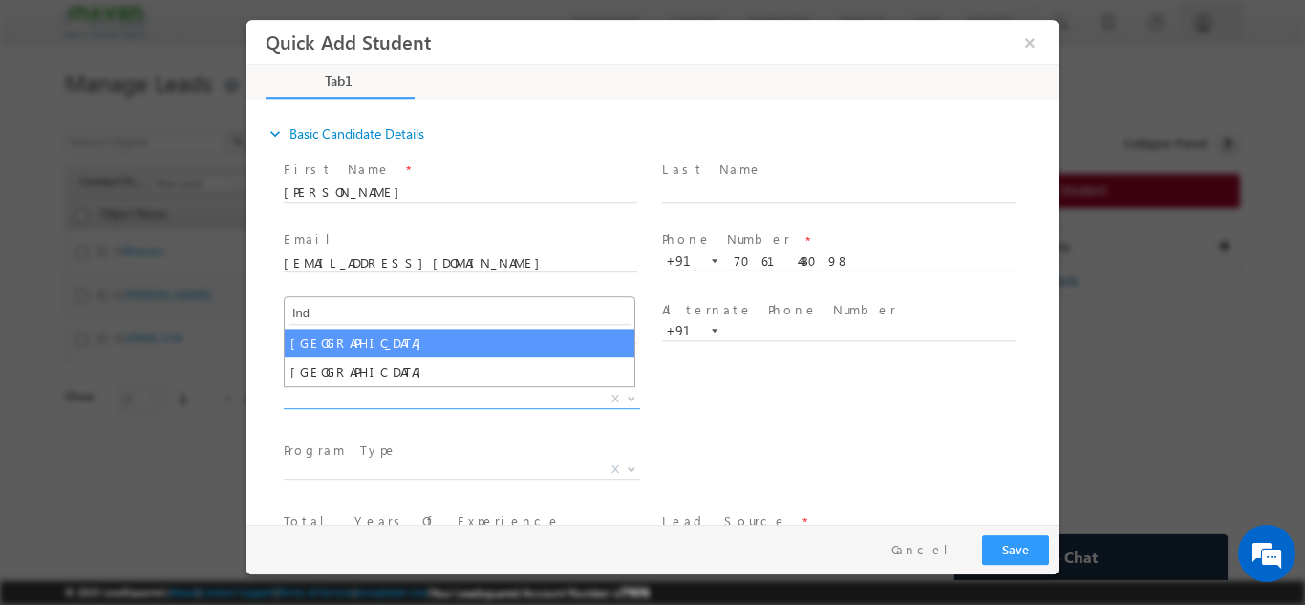
type input "Ind"
select select "[GEOGRAPHIC_DATA]"
select select
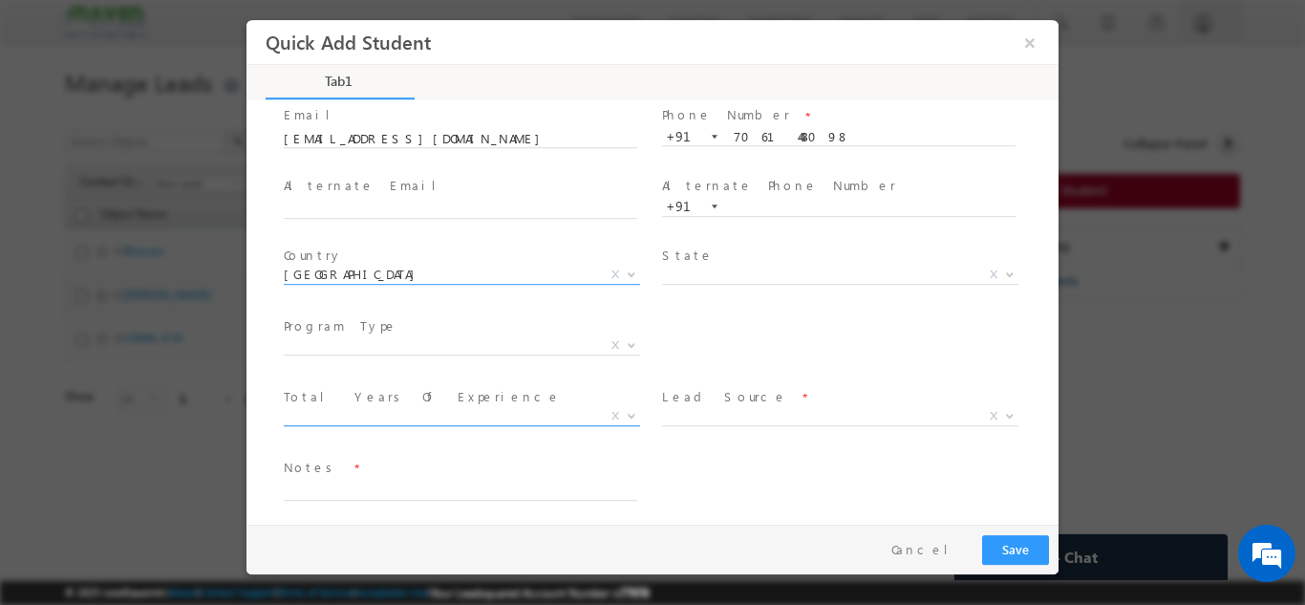
scroll to position [131, 0]
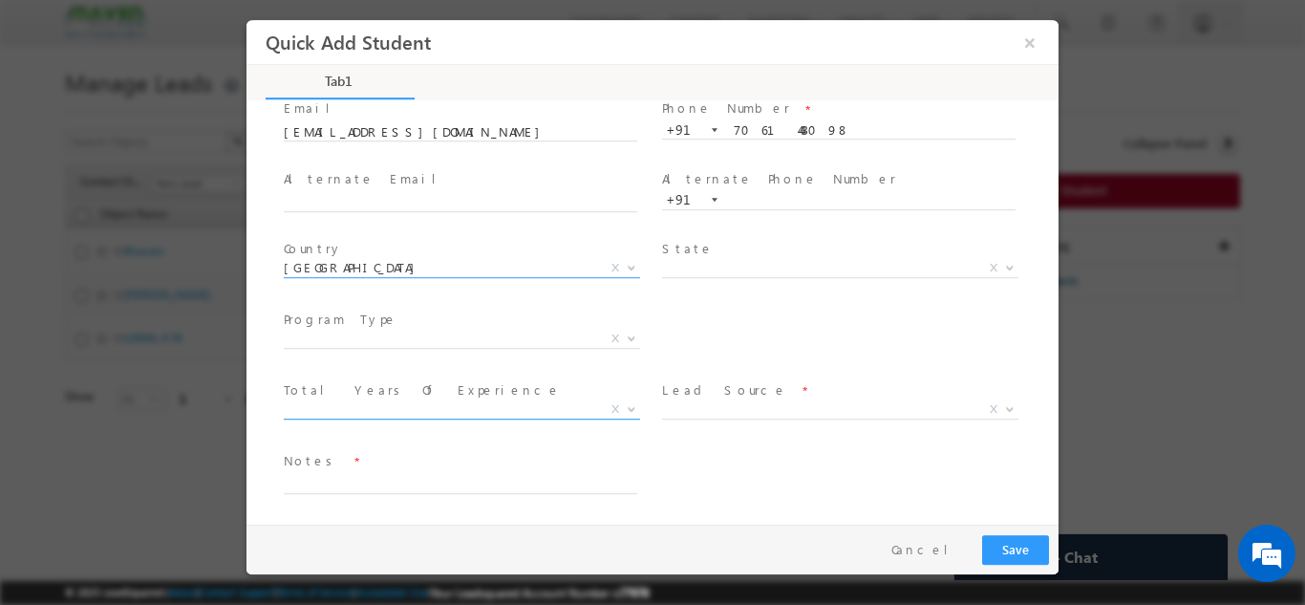
click at [383, 405] on span "X" at bounding box center [462, 408] width 356 height 19
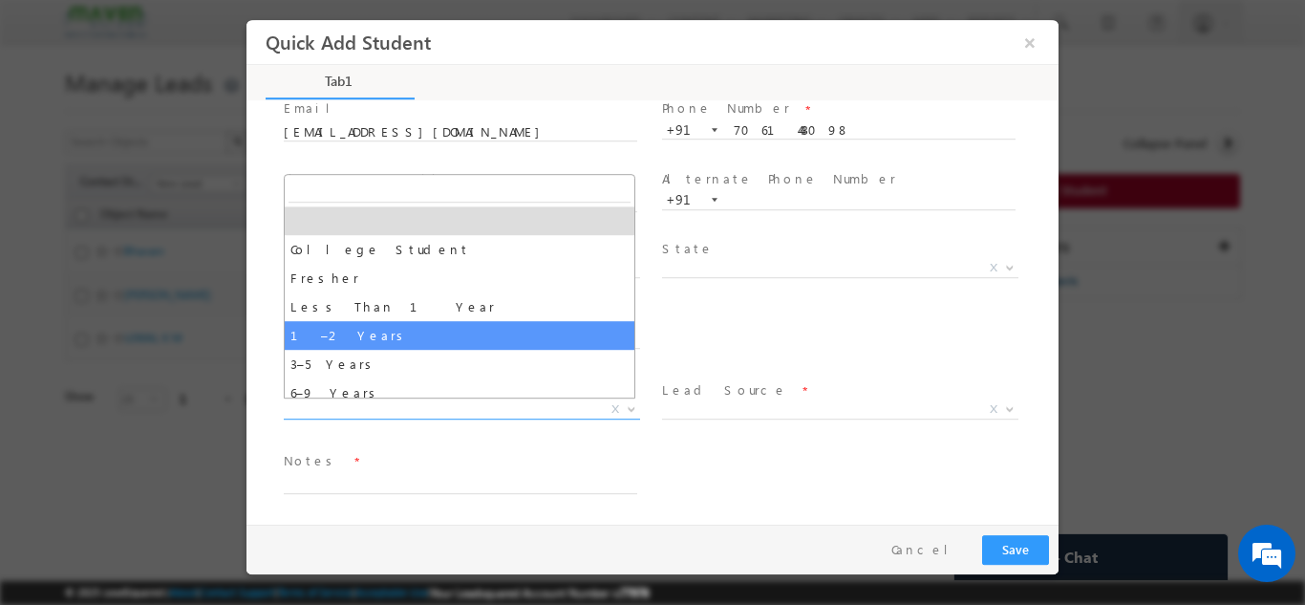
scroll to position [67, 0]
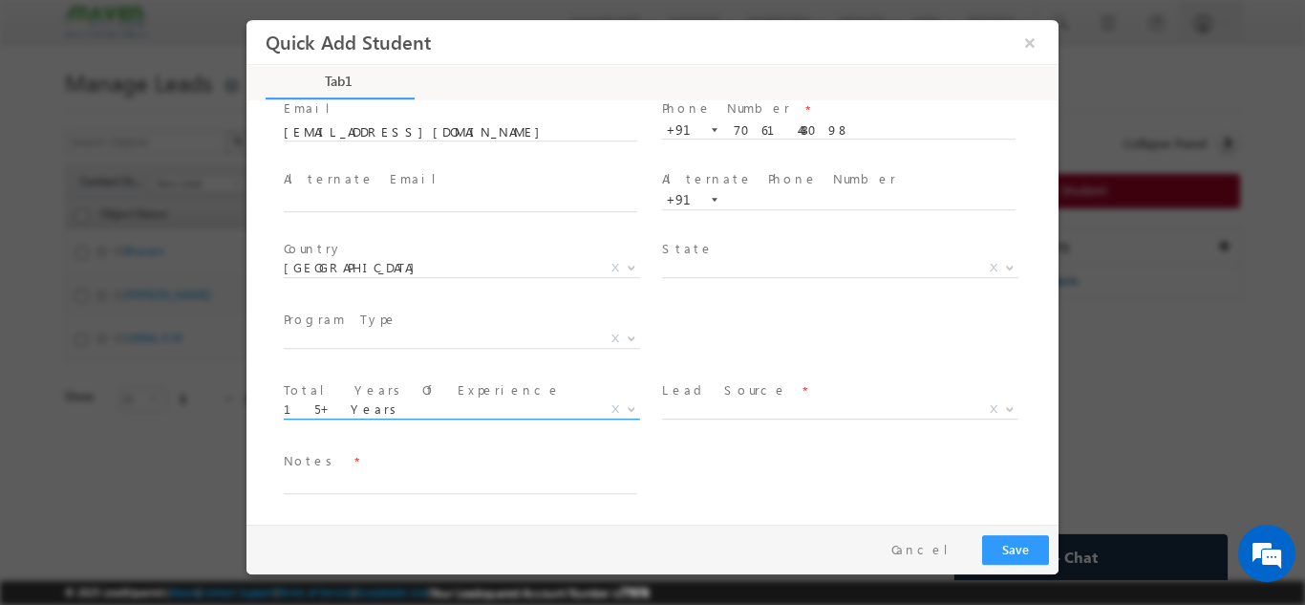
click at [348, 404] on span "15+ Years" at bounding box center [439, 407] width 310 height 17
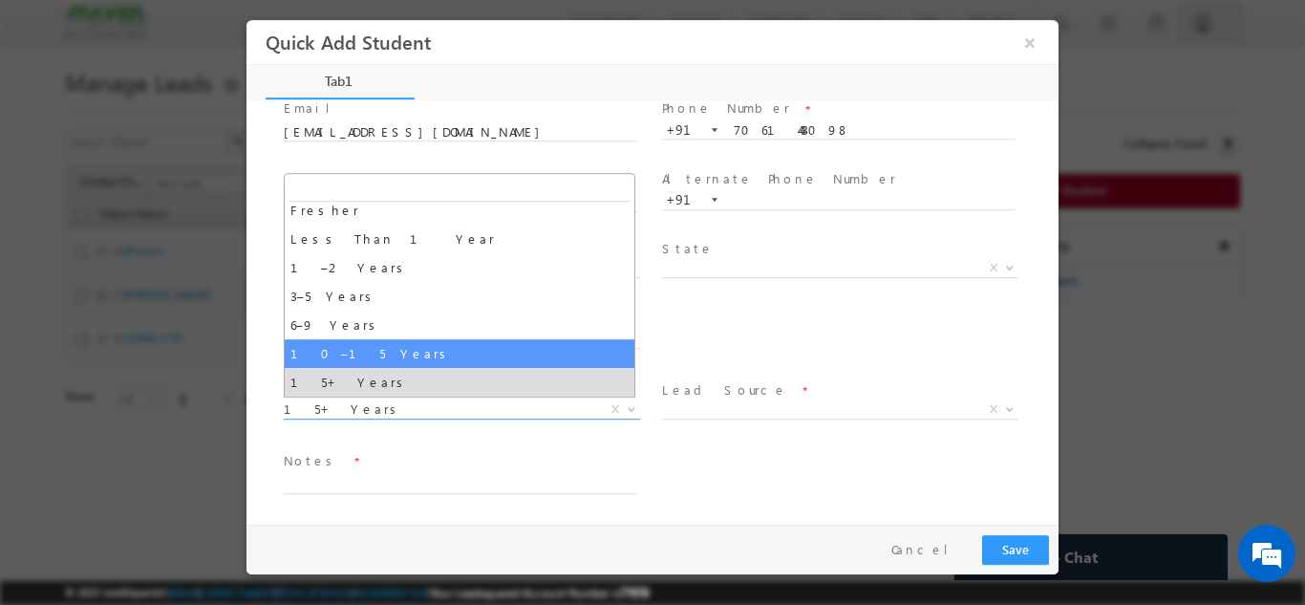
select select "10–15 Years"
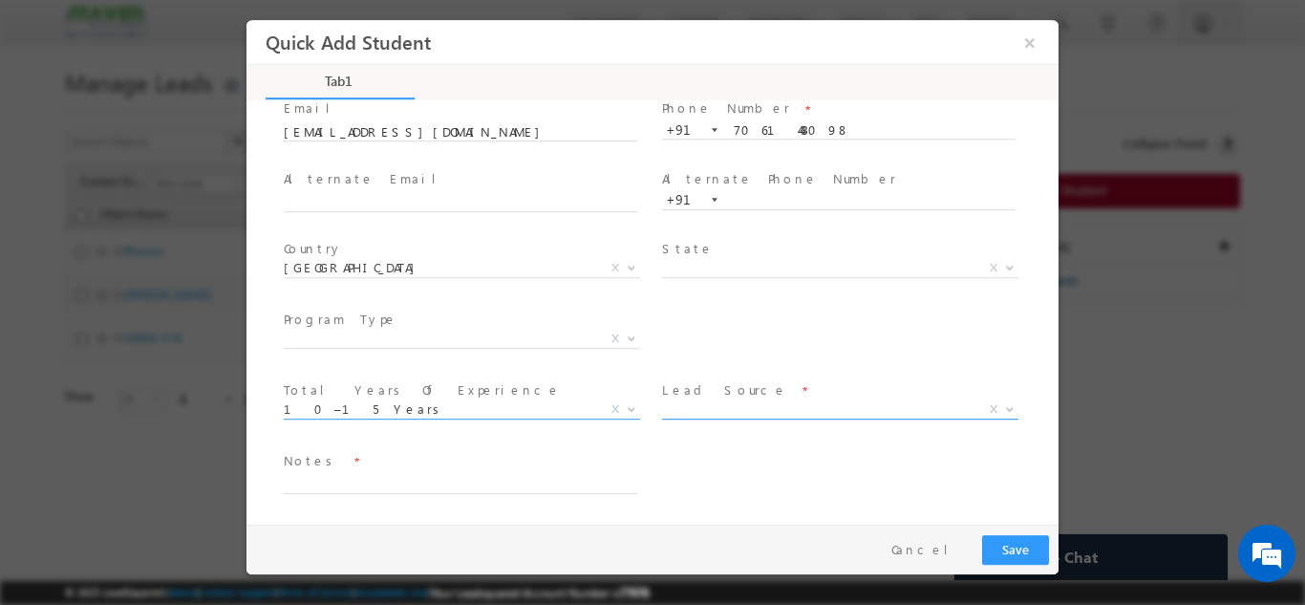
click at [696, 412] on span "X" at bounding box center [840, 408] width 356 height 19
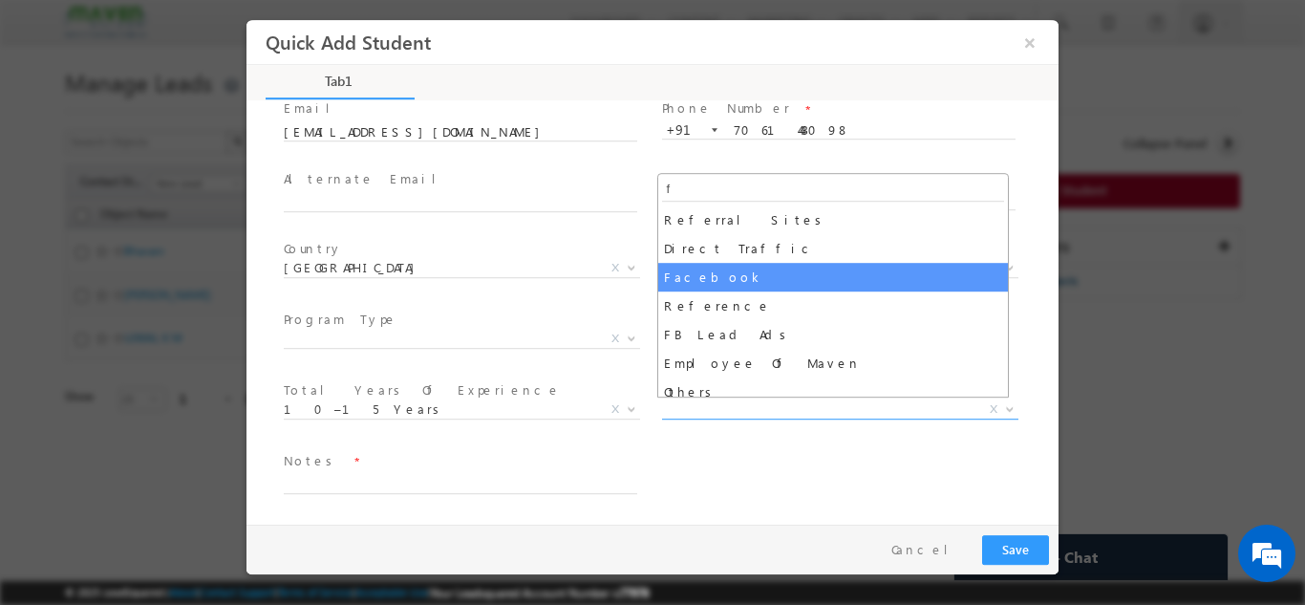
type input "f"
select select "Facebook"
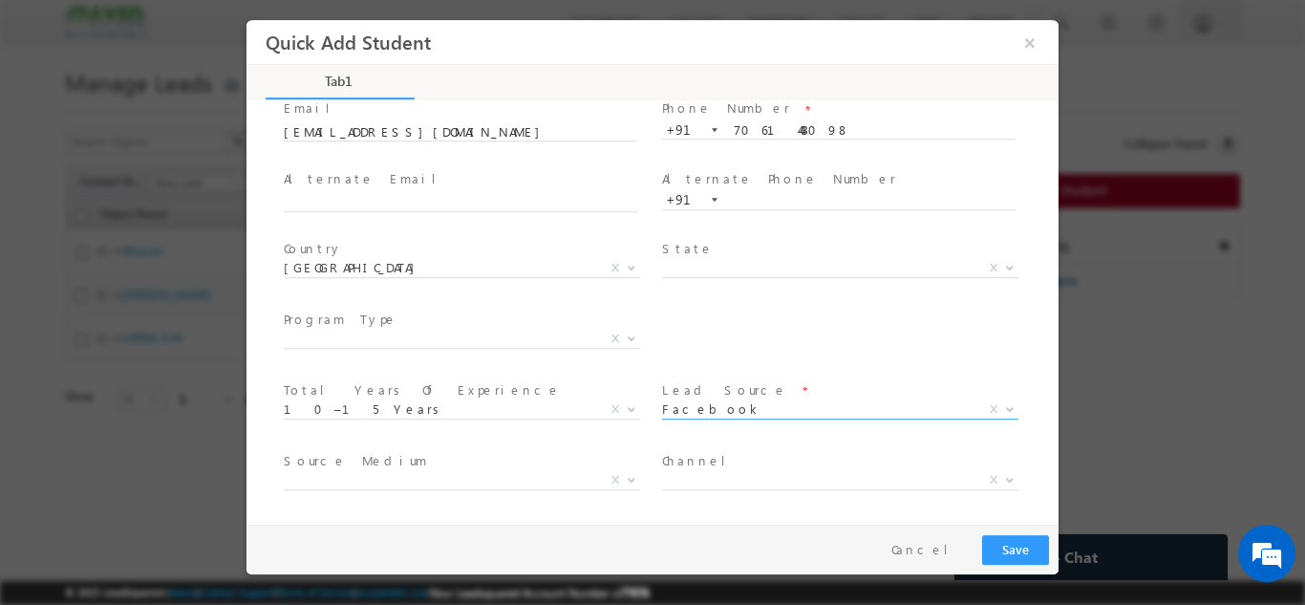
scroll to position [202, 0]
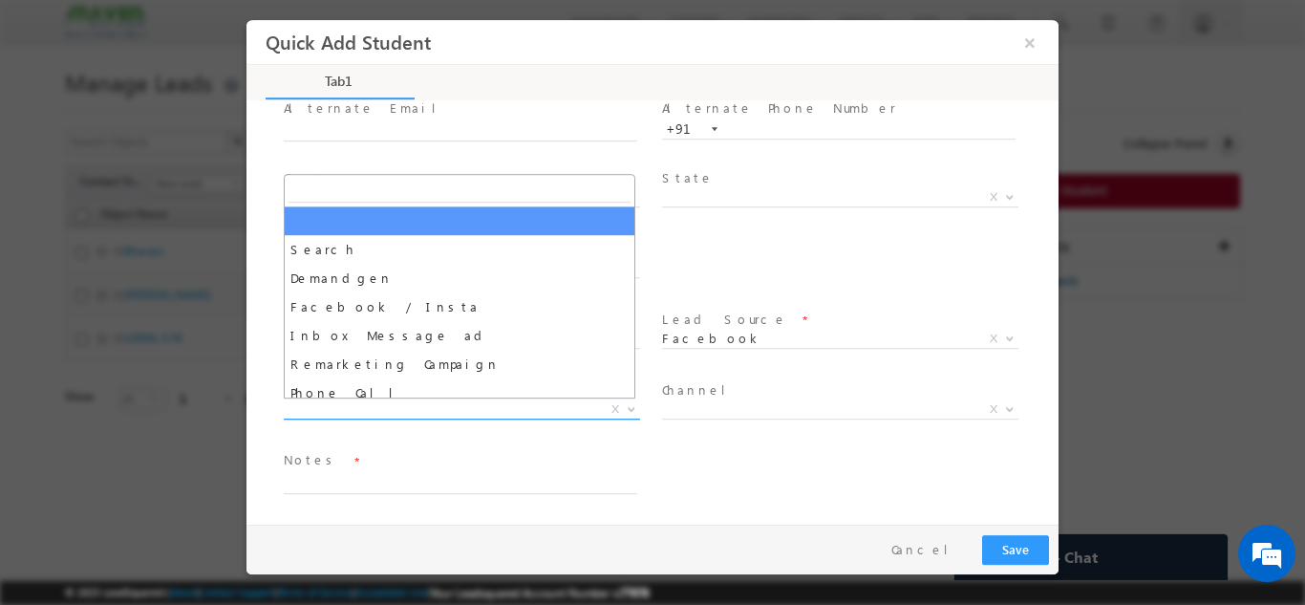
click at [350, 410] on span "X" at bounding box center [462, 408] width 356 height 19
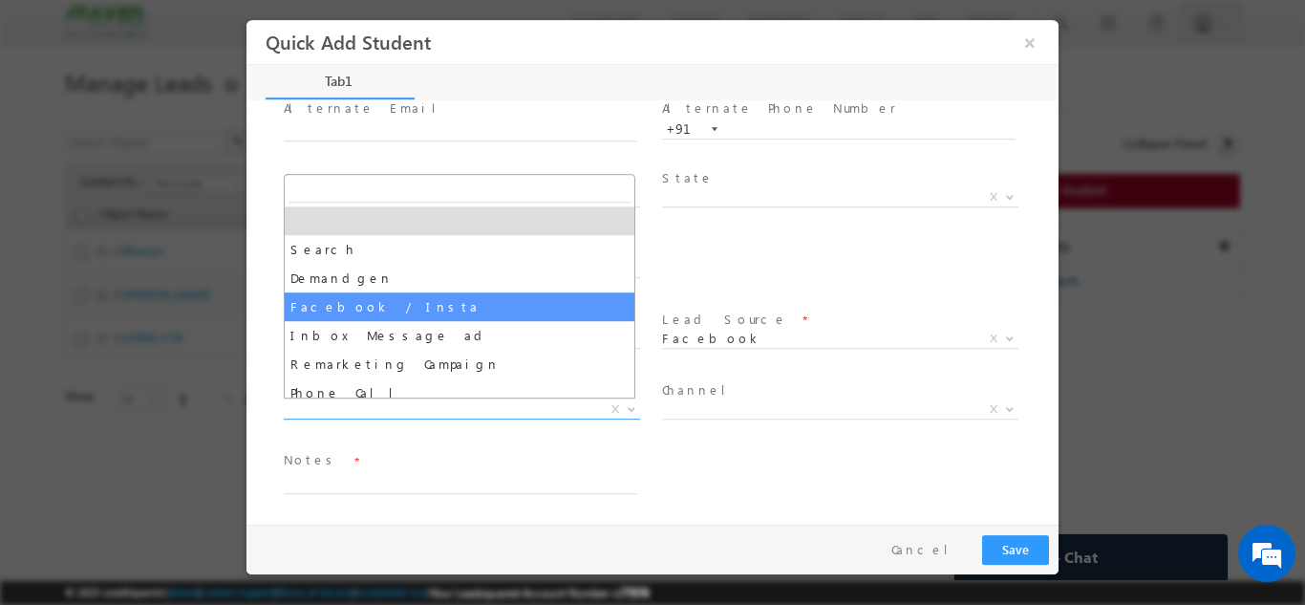
select select "Facebook / Insta"
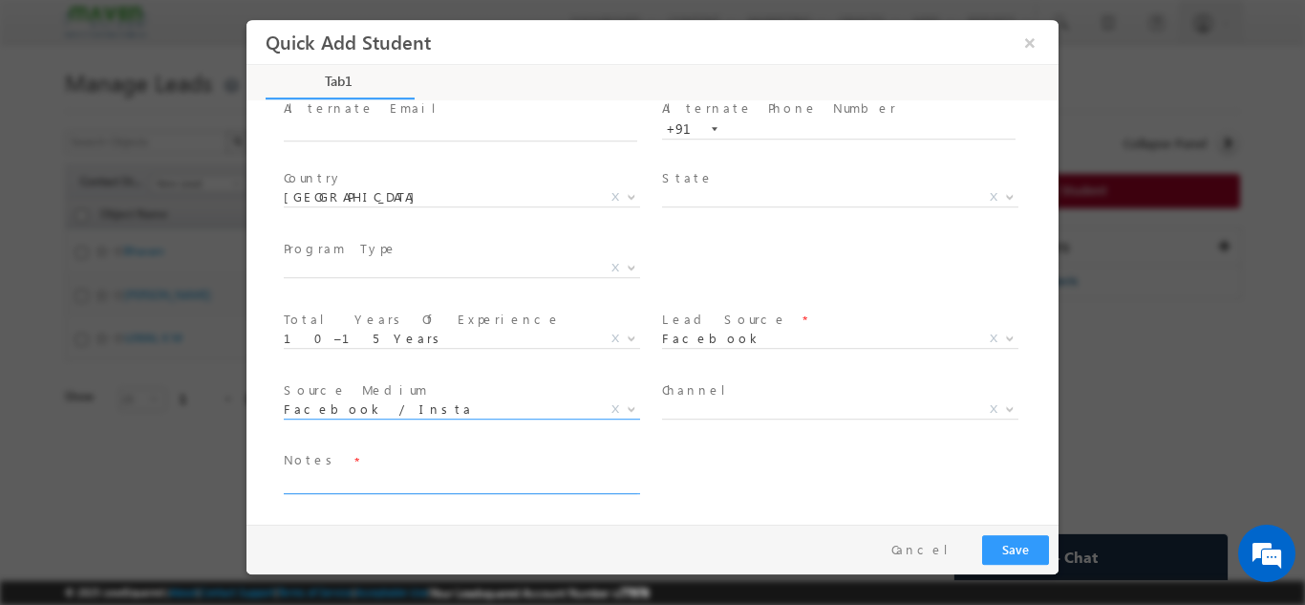
click at [427, 472] on textarea at bounding box center [460, 482] width 353 height 22
type textarea "Lead Added"
click at [1020, 543] on button "Save" at bounding box center [1015, 549] width 67 height 30
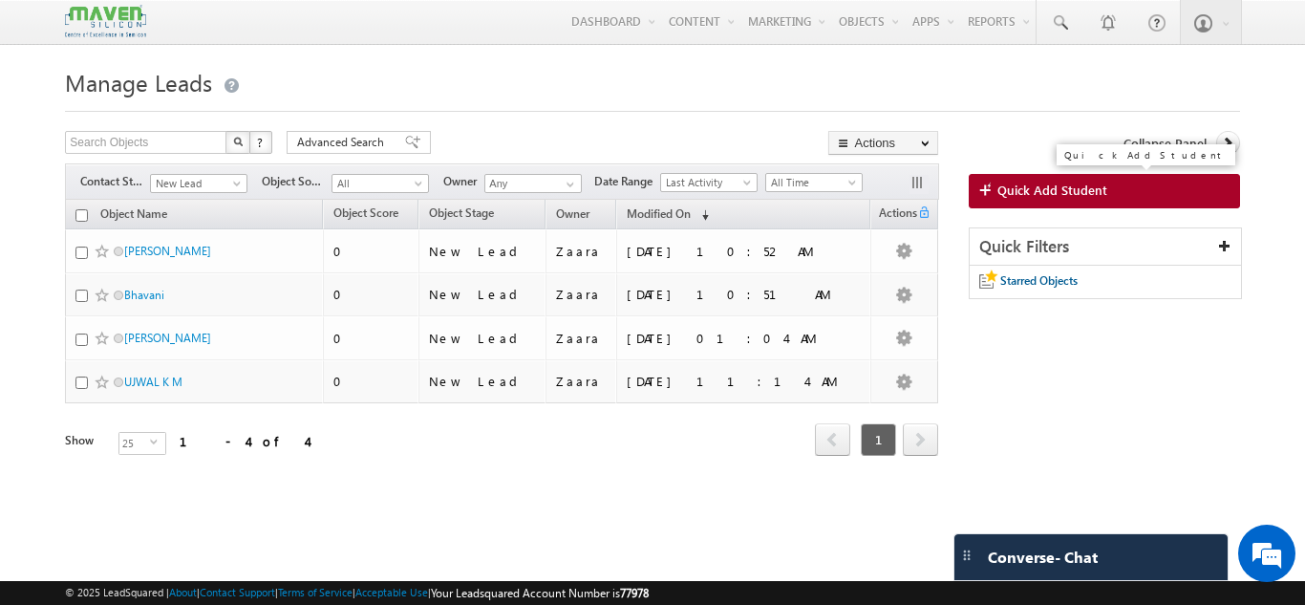
click at [1005, 182] on span "Quick Add Student" at bounding box center [1052, 189] width 110 height 17
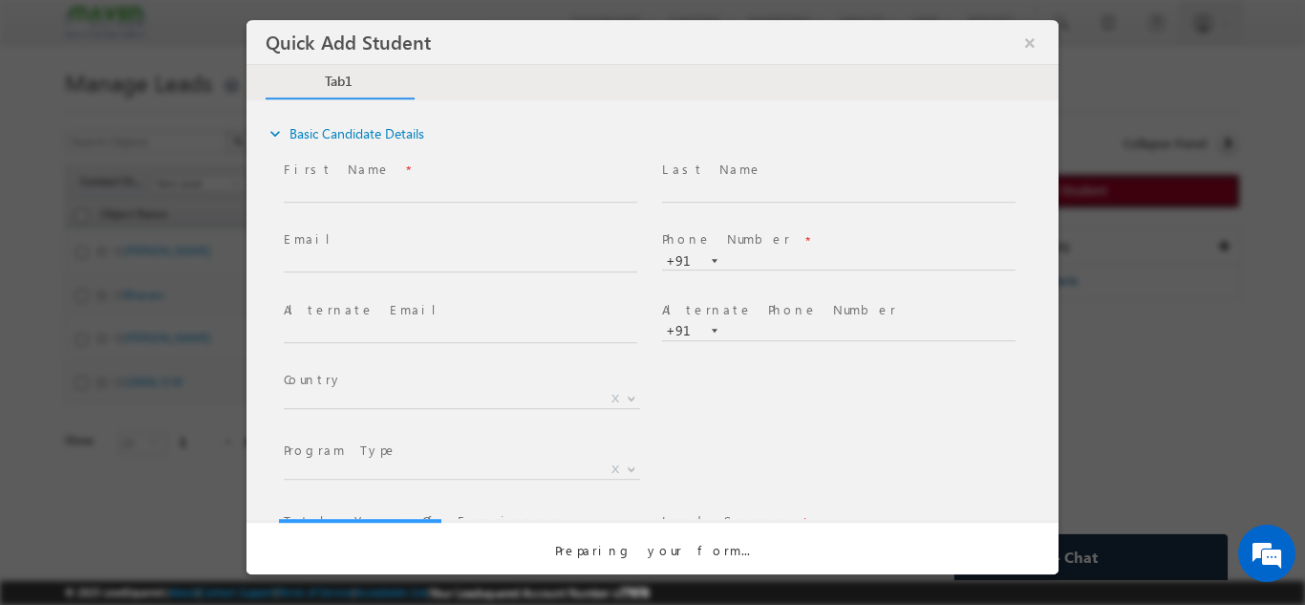
scroll to position [0, 0]
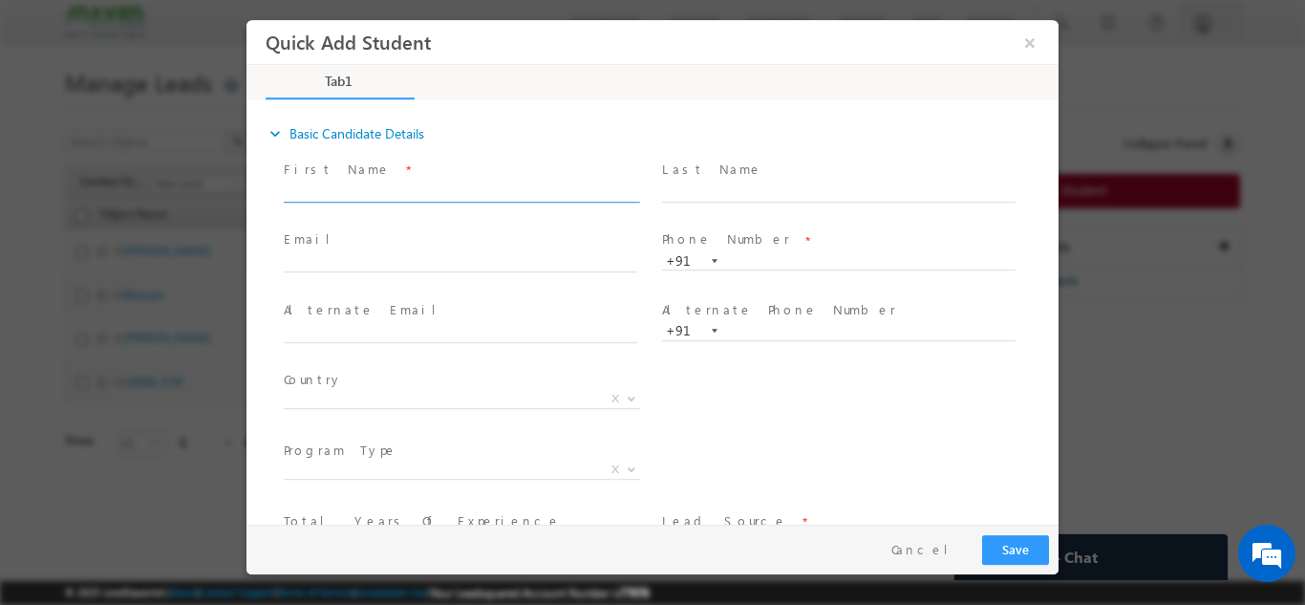
click at [333, 192] on input "text" at bounding box center [460, 191] width 353 height 19
drag, startPoint x: 365, startPoint y: 192, endPoint x: 489, endPoint y: 188, distance: 124.2
click at [489, 188] on input "Harshitha H 1harshi98@gmail.com 9019000768" at bounding box center [460, 191] width 353 height 19
type input "Harshitha H 9019000768"
click at [398, 275] on span at bounding box center [460, 280] width 352 height 21
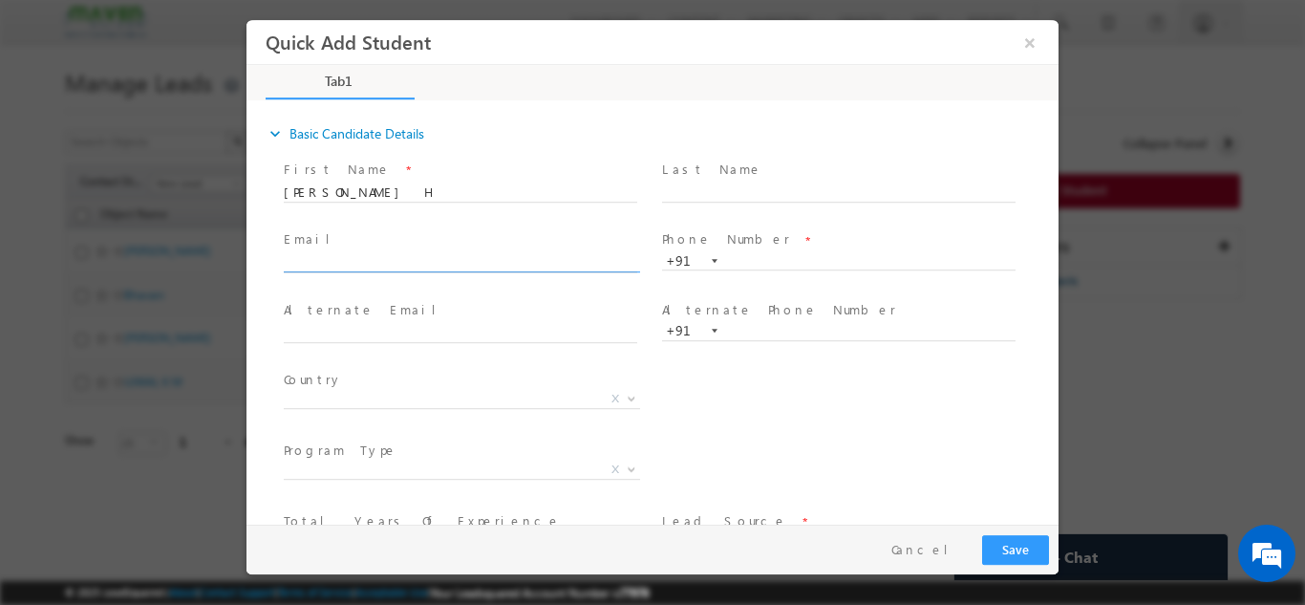
click at [398, 259] on input "text" at bounding box center [460, 262] width 353 height 19
paste input "1harshi98@gmail.com"
type input "1harshi98@gmail.com"
click at [438, 186] on input "Harshitha H 9019000768" at bounding box center [460, 191] width 353 height 19
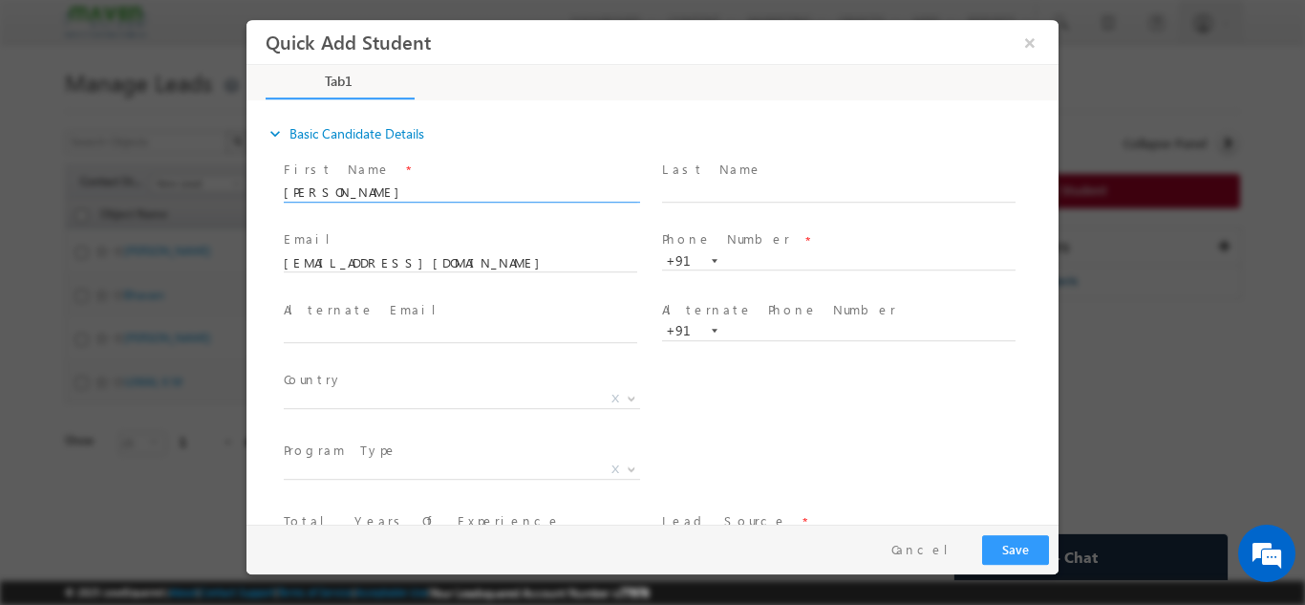
type input "Harshitha H"
click at [712, 262] on div at bounding box center [715, 260] width 6 height 4
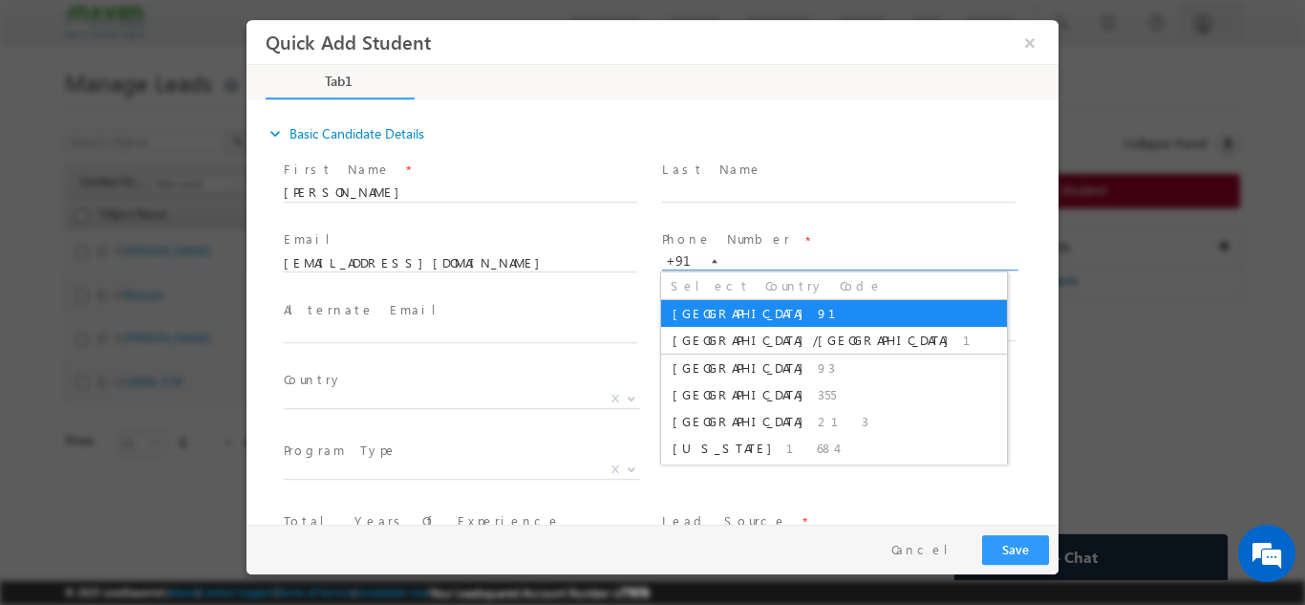
click at [743, 265] on input "text" at bounding box center [838, 260] width 353 height 19
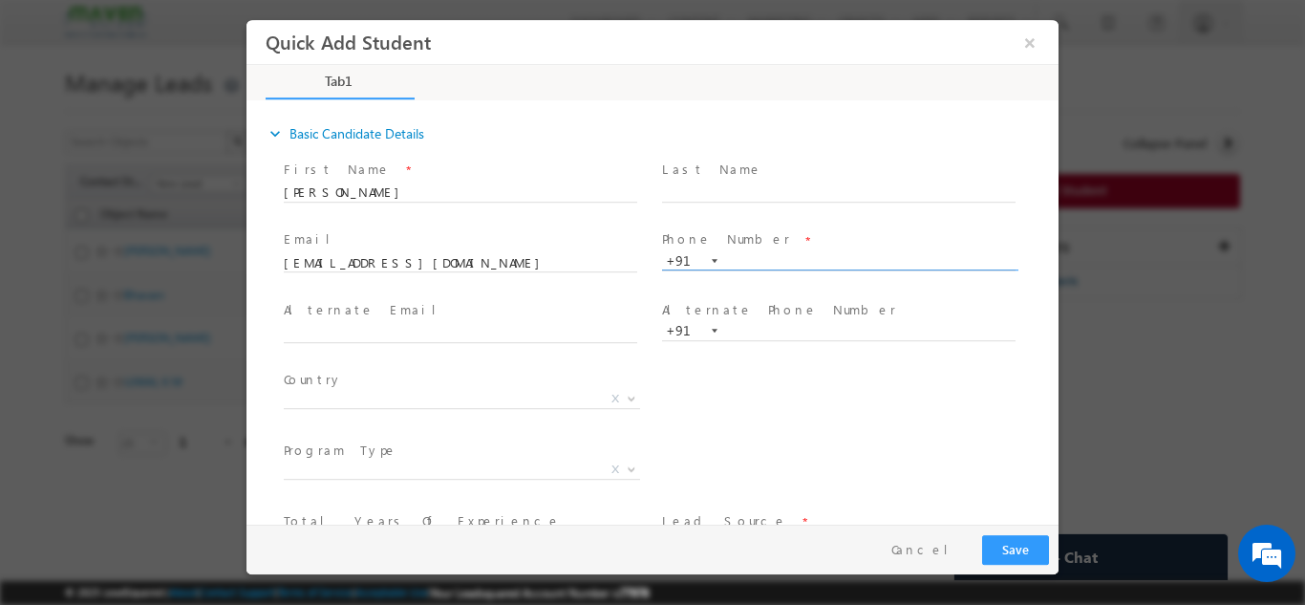
paste input "9019000768"
type input "9019000768"
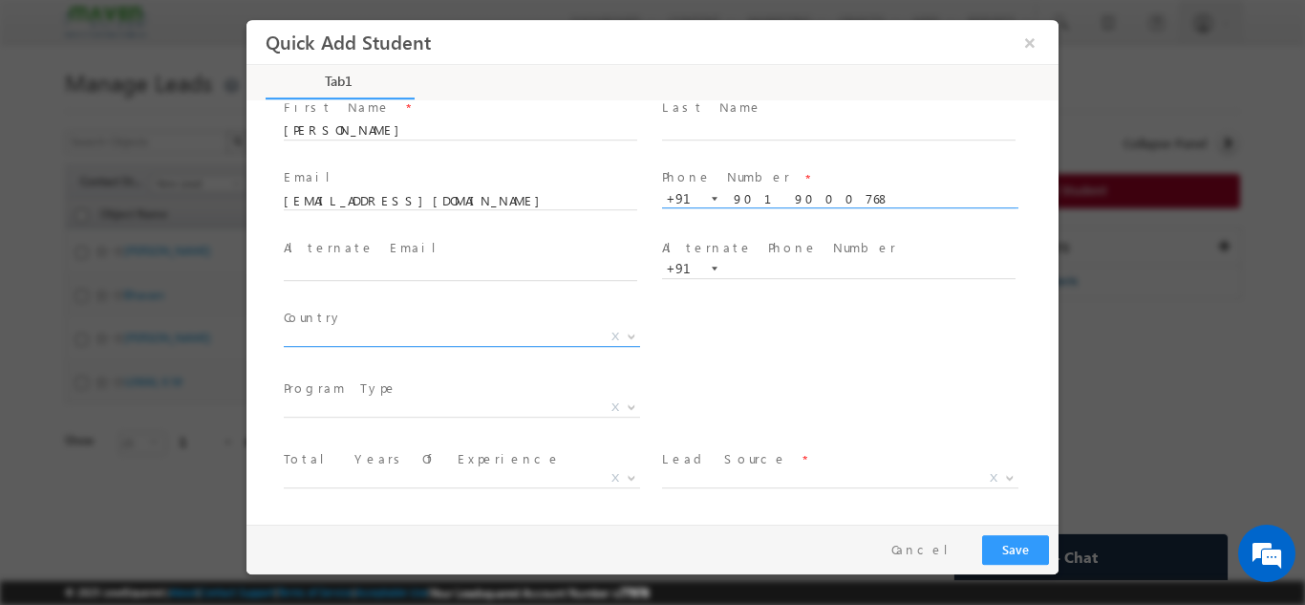
scroll to position [96, 0]
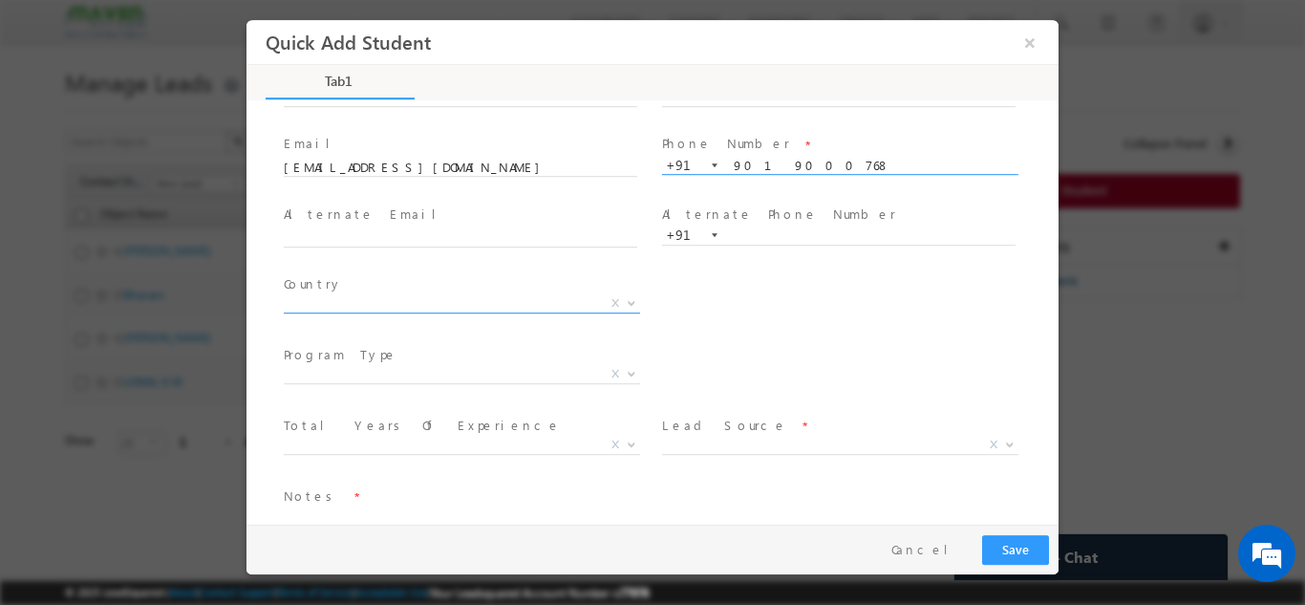
click at [339, 303] on span "X" at bounding box center [462, 302] width 356 height 19
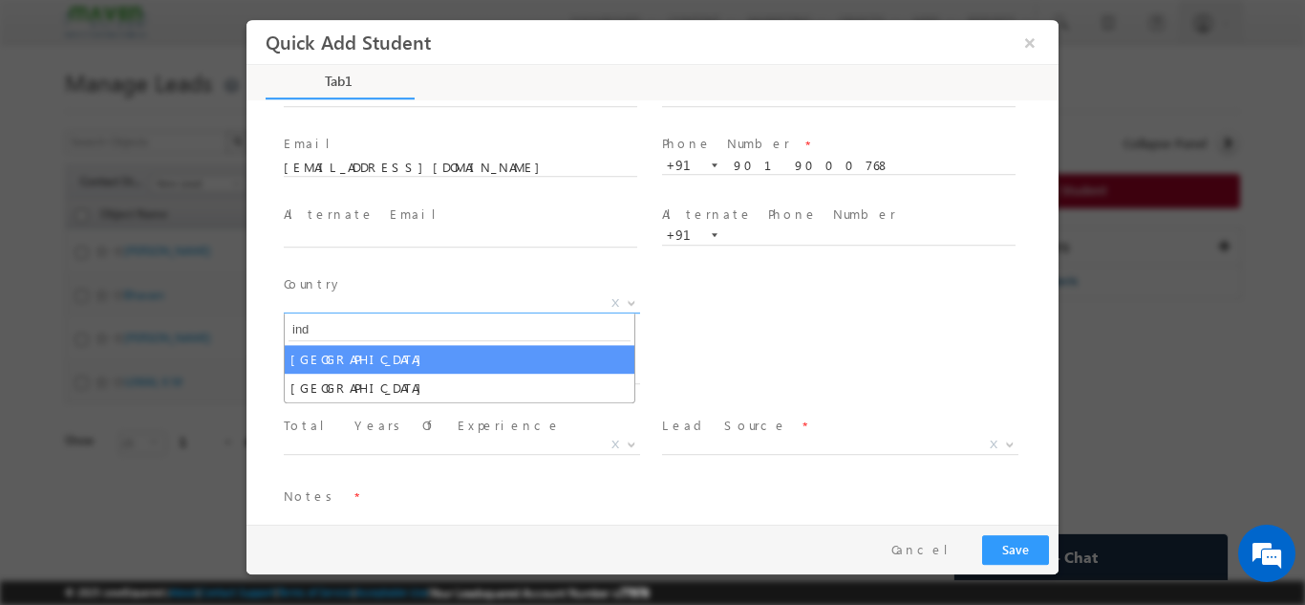
type input "ind"
select select "[GEOGRAPHIC_DATA]"
select select
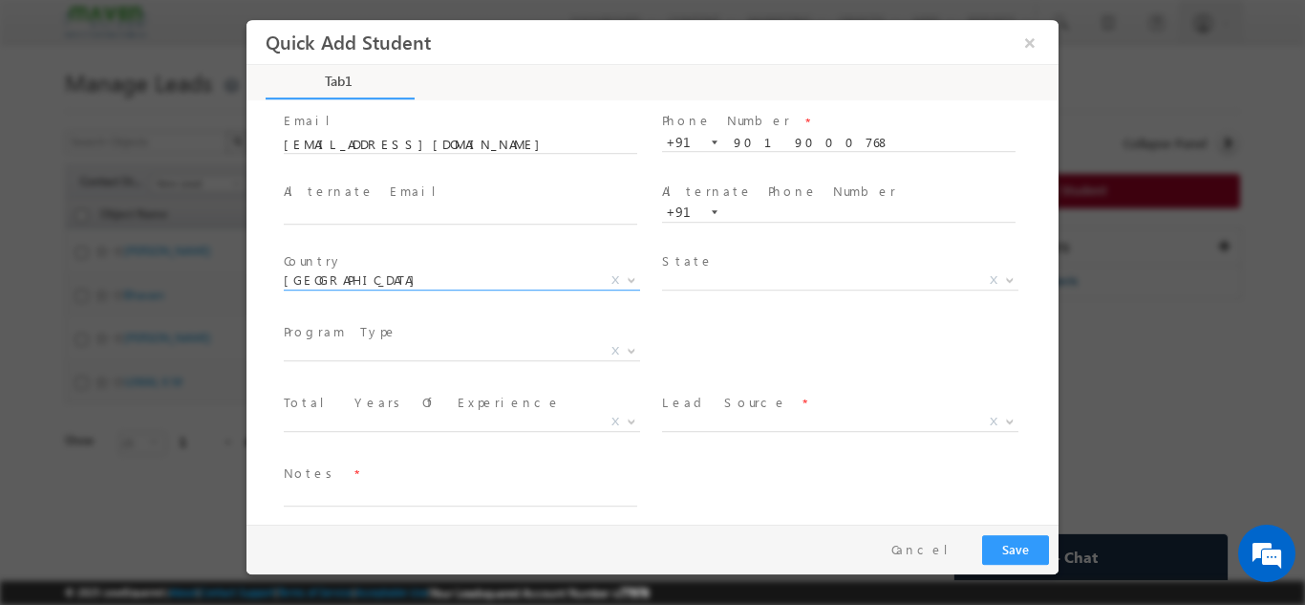
scroll to position [131, 0]
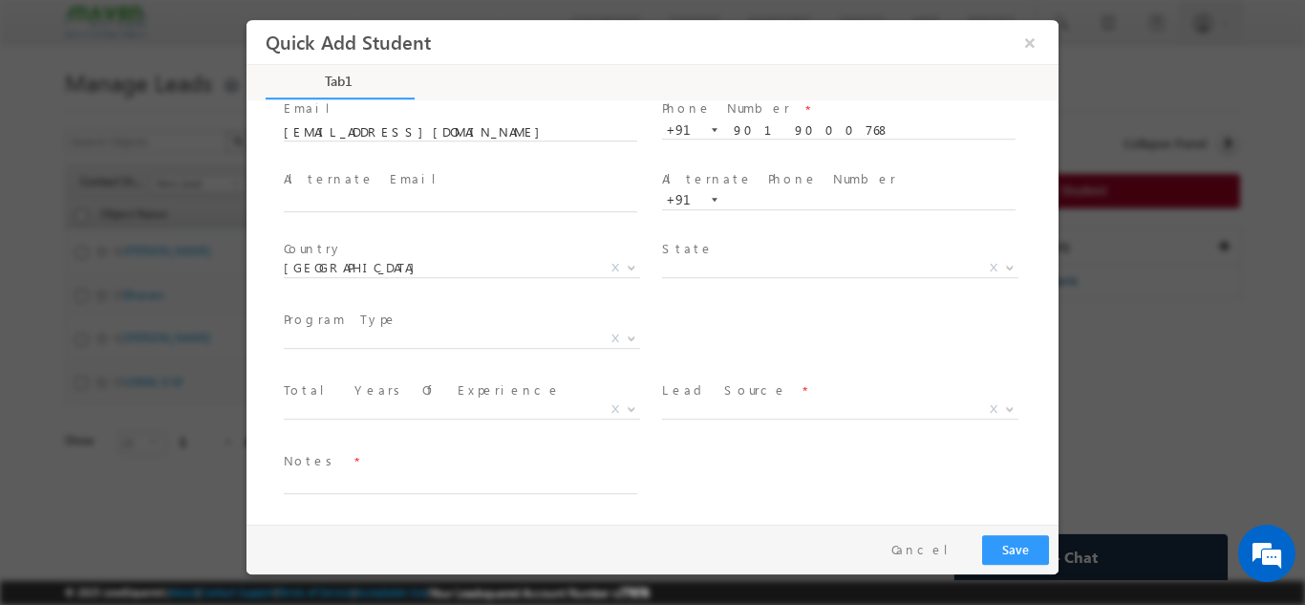
click at [308, 424] on span at bounding box center [460, 431] width 352 height 21
click at [308, 416] on span "College Student Fresher Less Than 1 Year 1–2 Years 3–5 Years 6–9 Years 10–15 Ye…" at bounding box center [469, 411] width 371 height 23
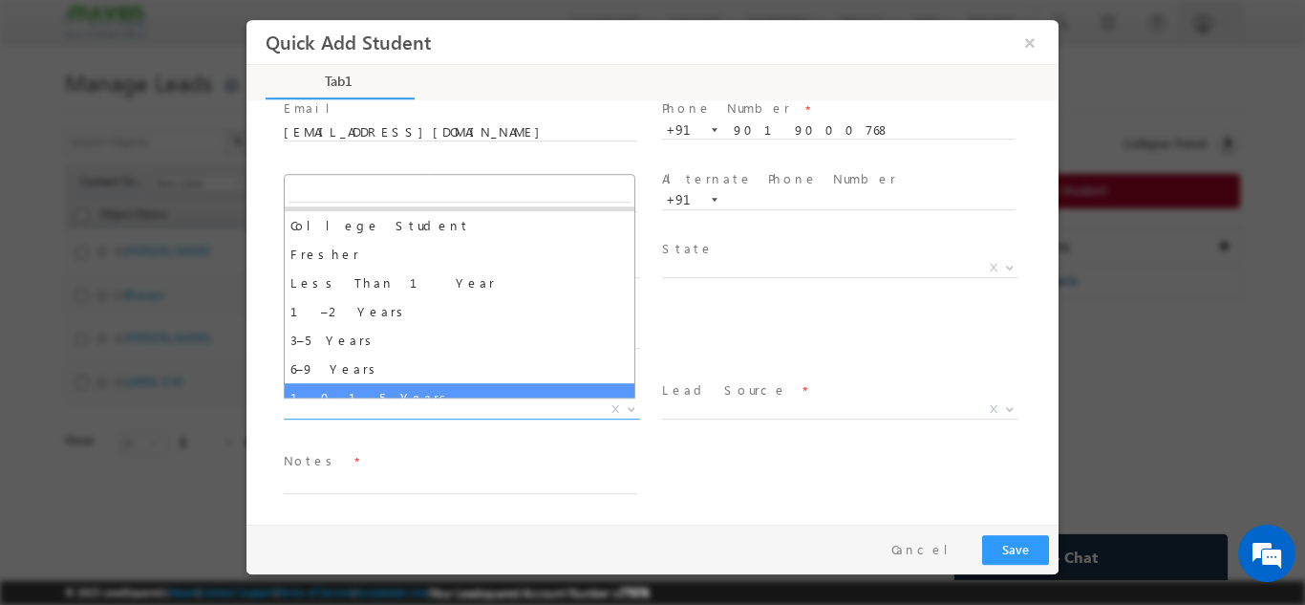
scroll to position [0, 0]
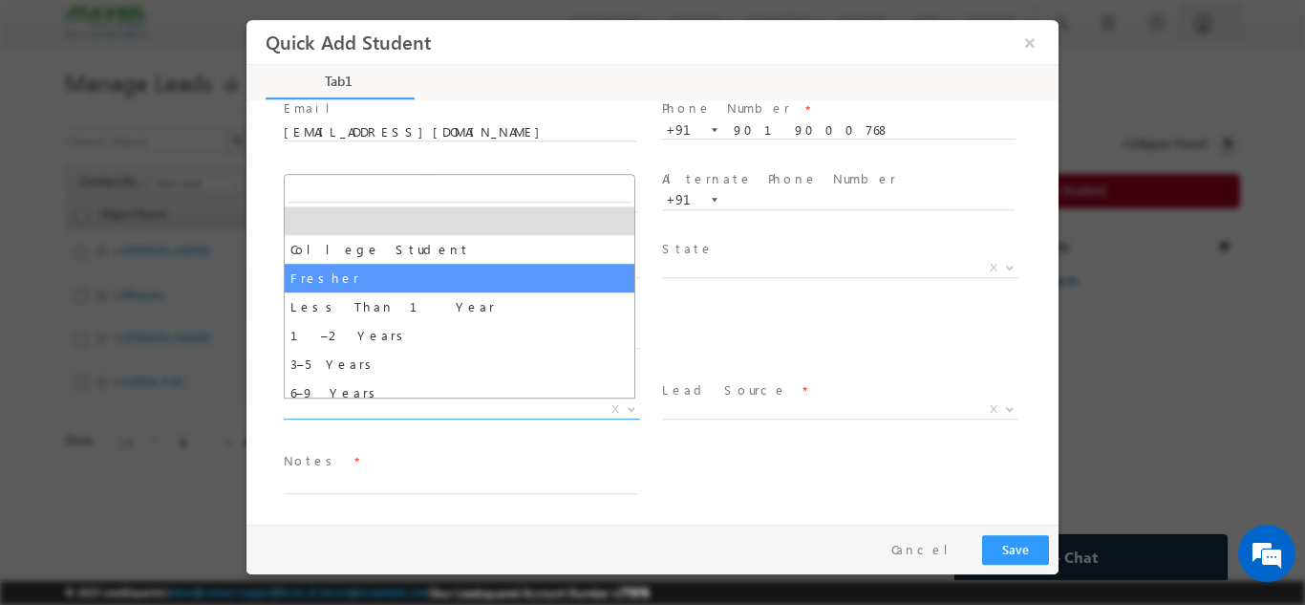
select select "Fresher"
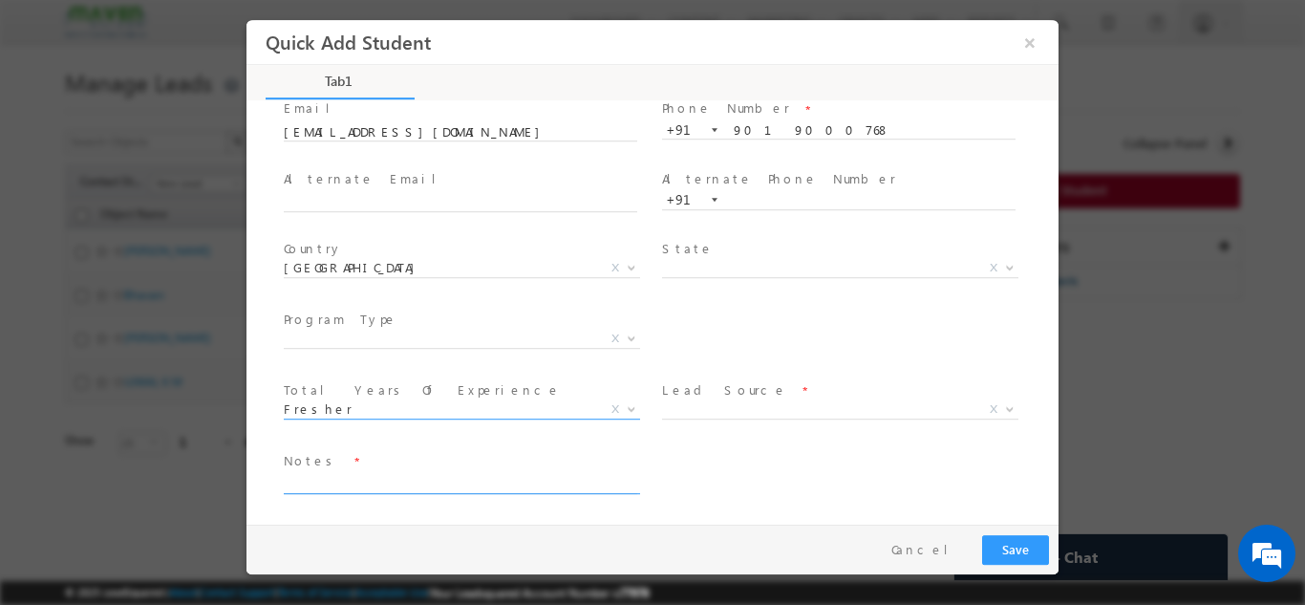
click at [387, 490] on textarea at bounding box center [460, 482] width 353 height 22
click at [754, 415] on span "X" at bounding box center [840, 408] width 356 height 19
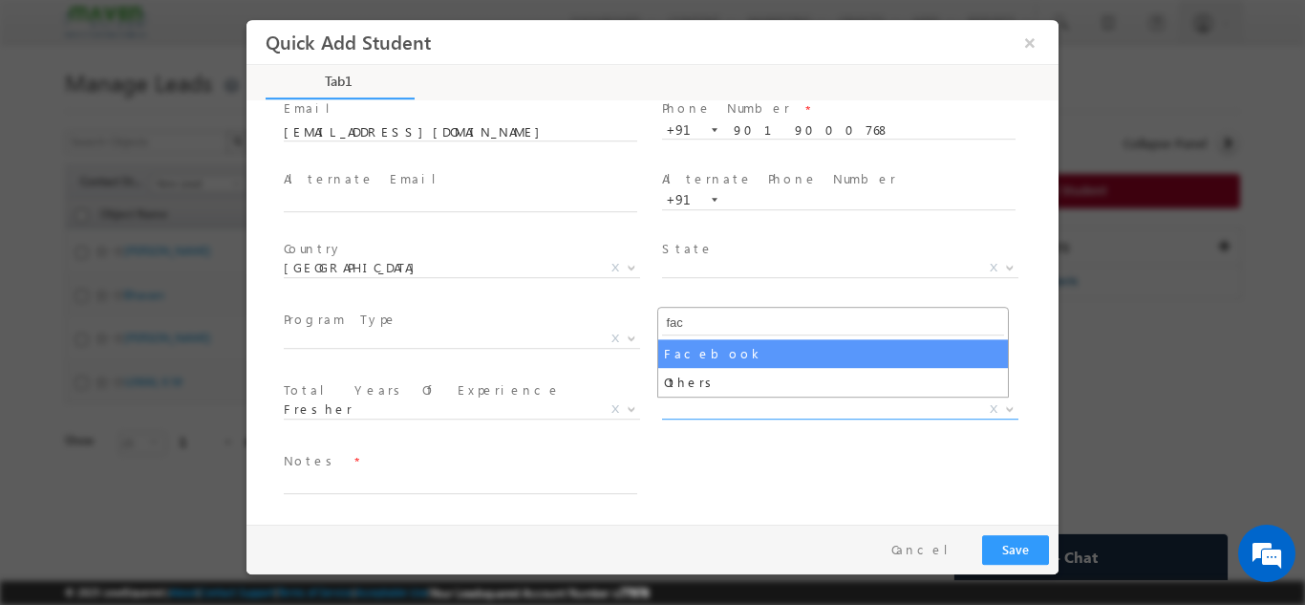
type input "fac"
select select "Facebook"
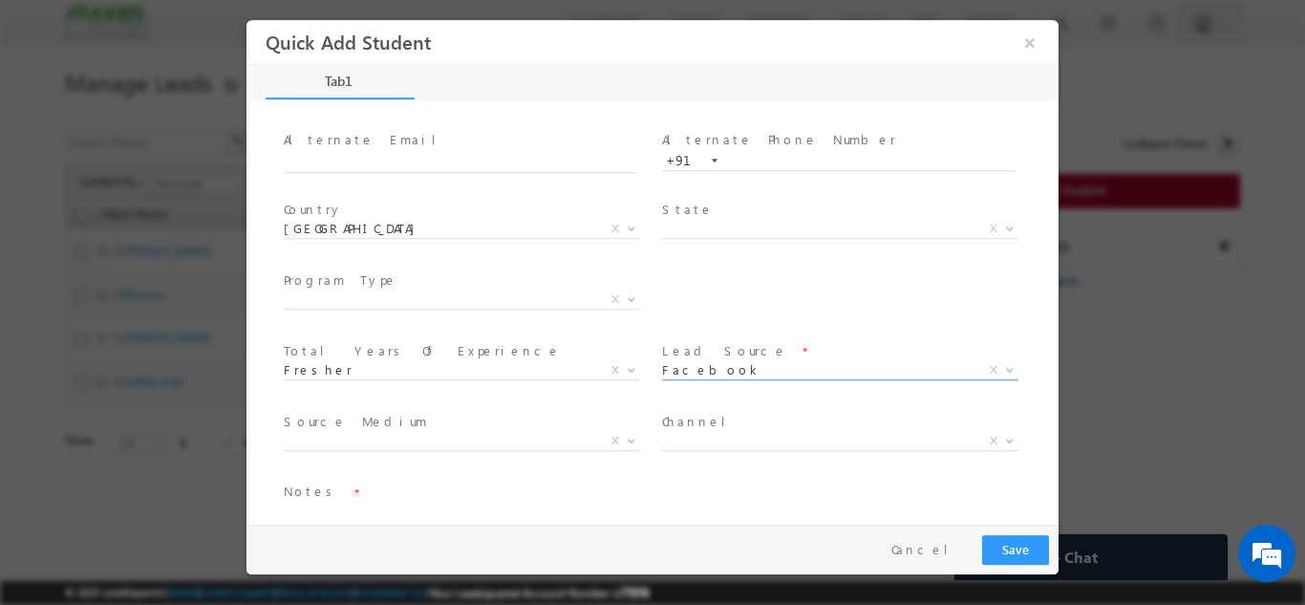
scroll to position [202, 0]
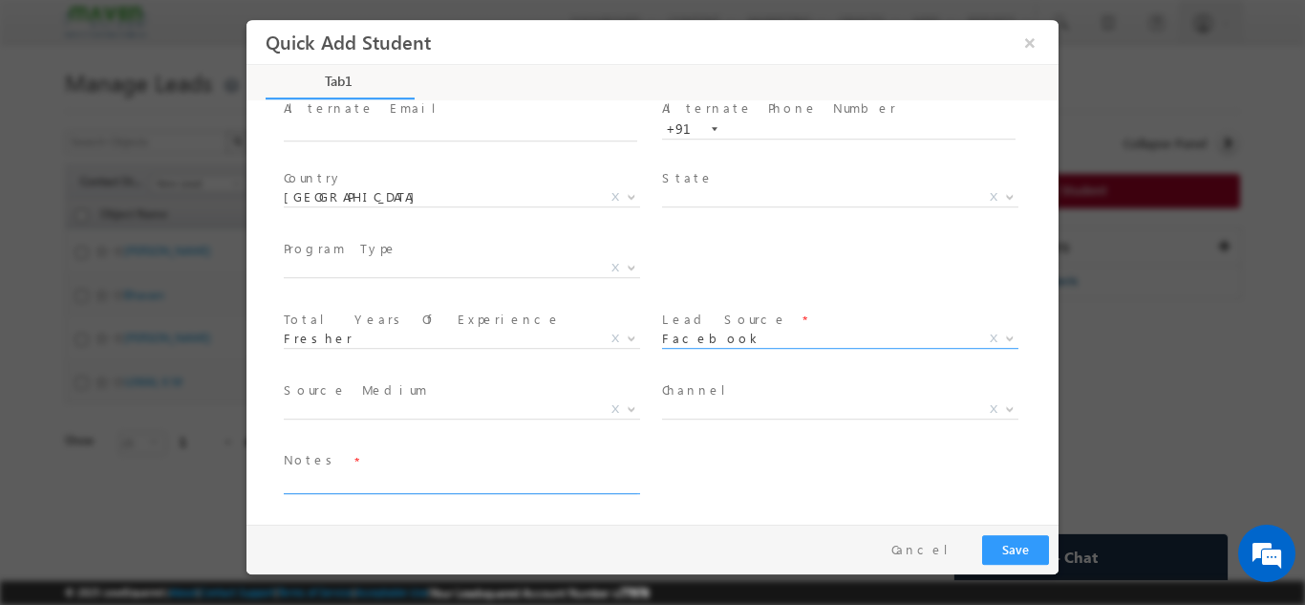
click at [444, 486] on textarea at bounding box center [460, 482] width 353 height 22
type textarea "Lead added"
click at [693, 417] on span "Paid Organic Reference College Connect X" at bounding box center [847, 411] width 371 height 23
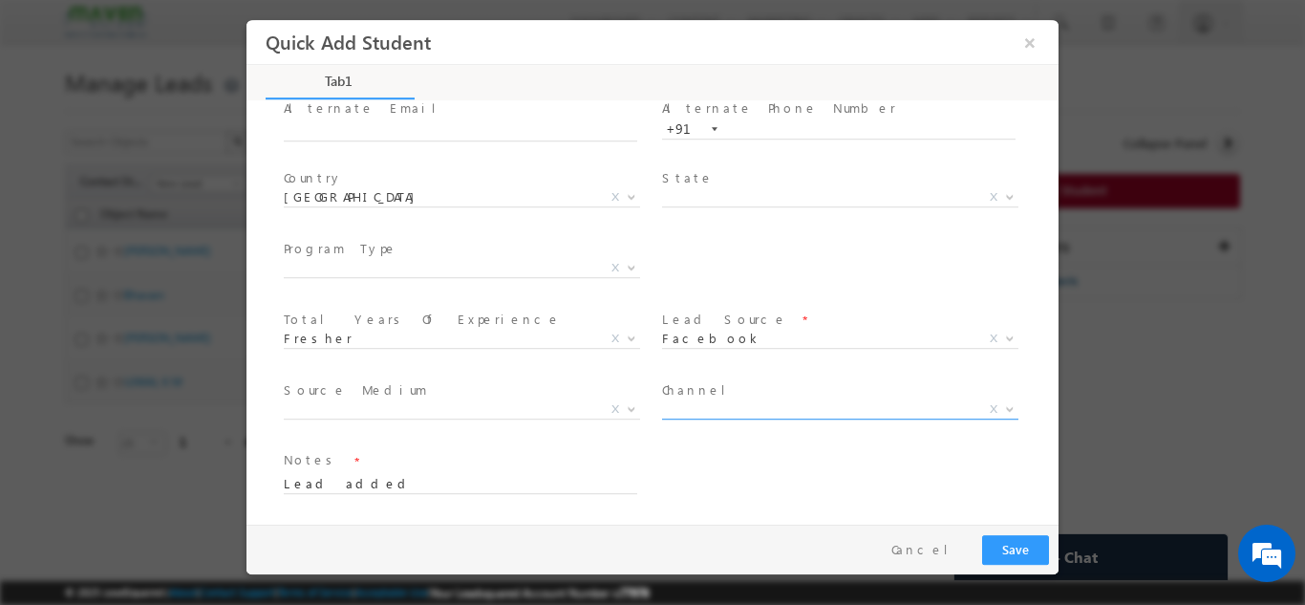
click at [696, 414] on span "X" at bounding box center [840, 408] width 356 height 19
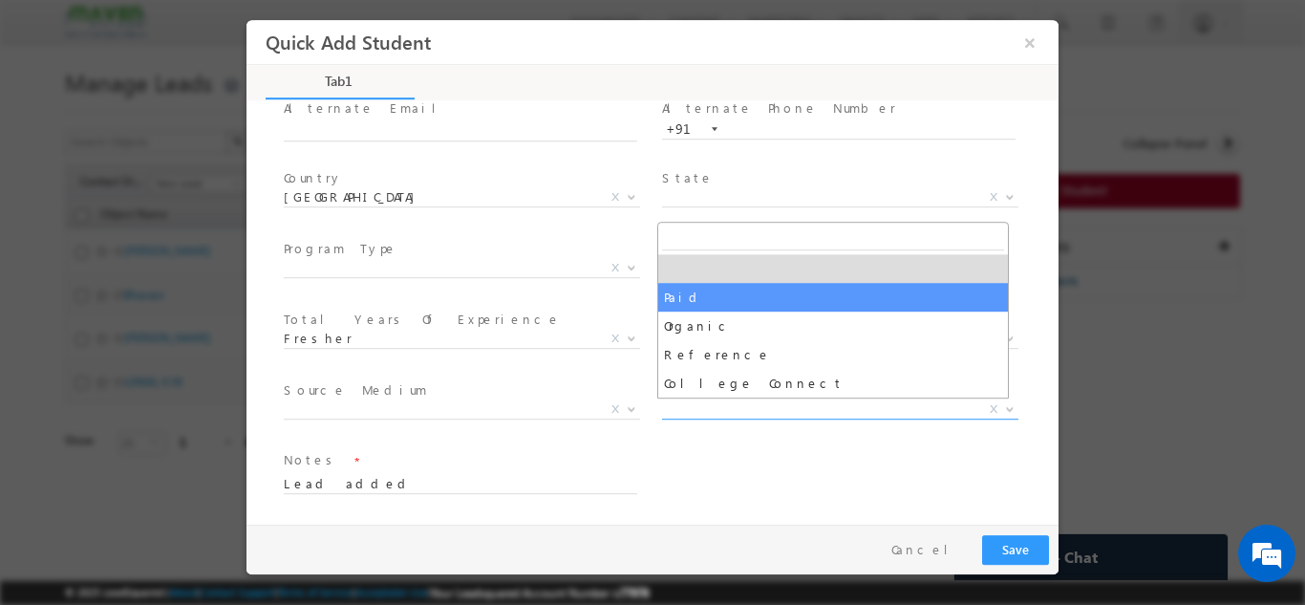
select select "Paid"
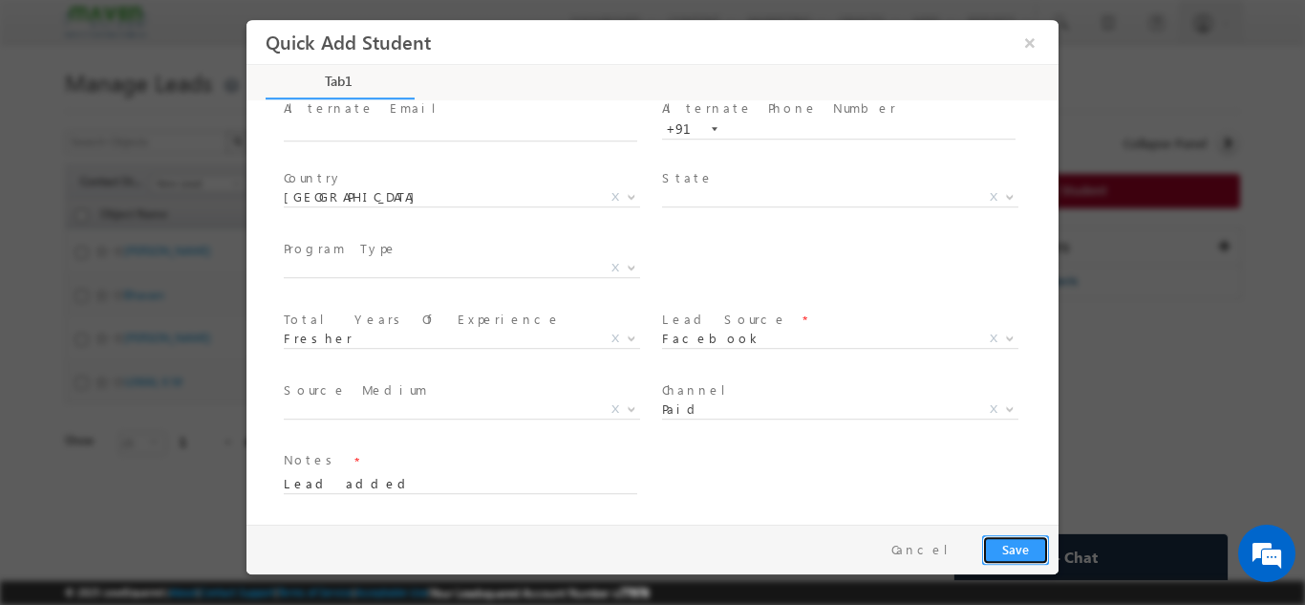
click at [1034, 547] on button "Save" at bounding box center [1015, 549] width 67 height 30
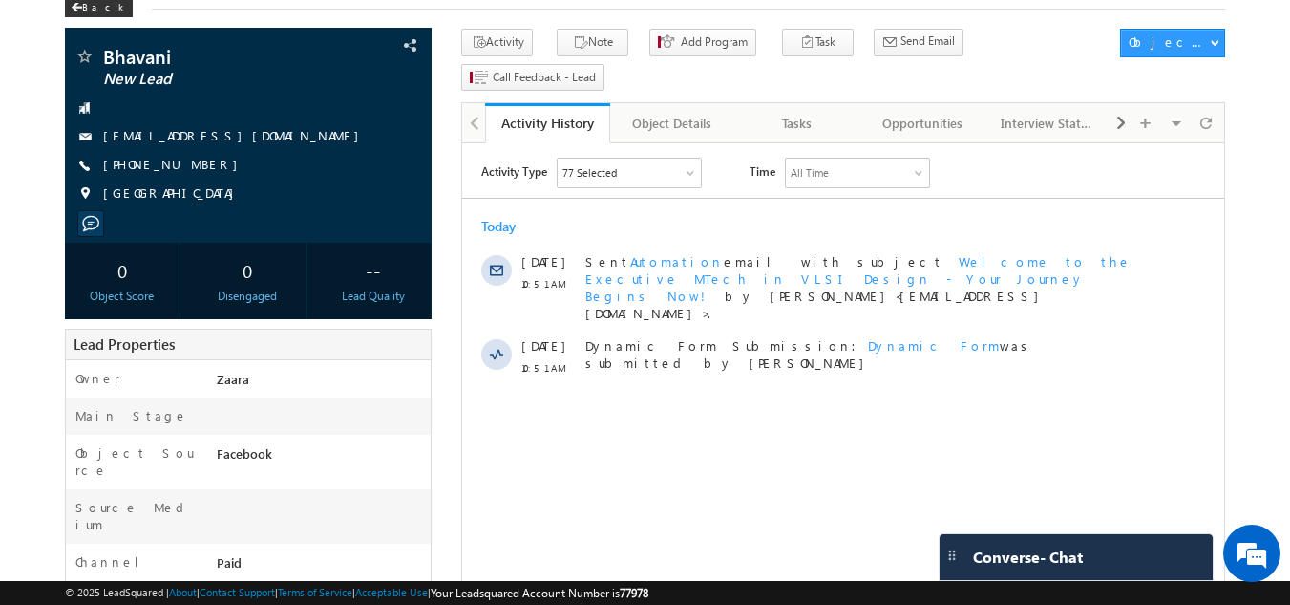
scroll to position [382, 0]
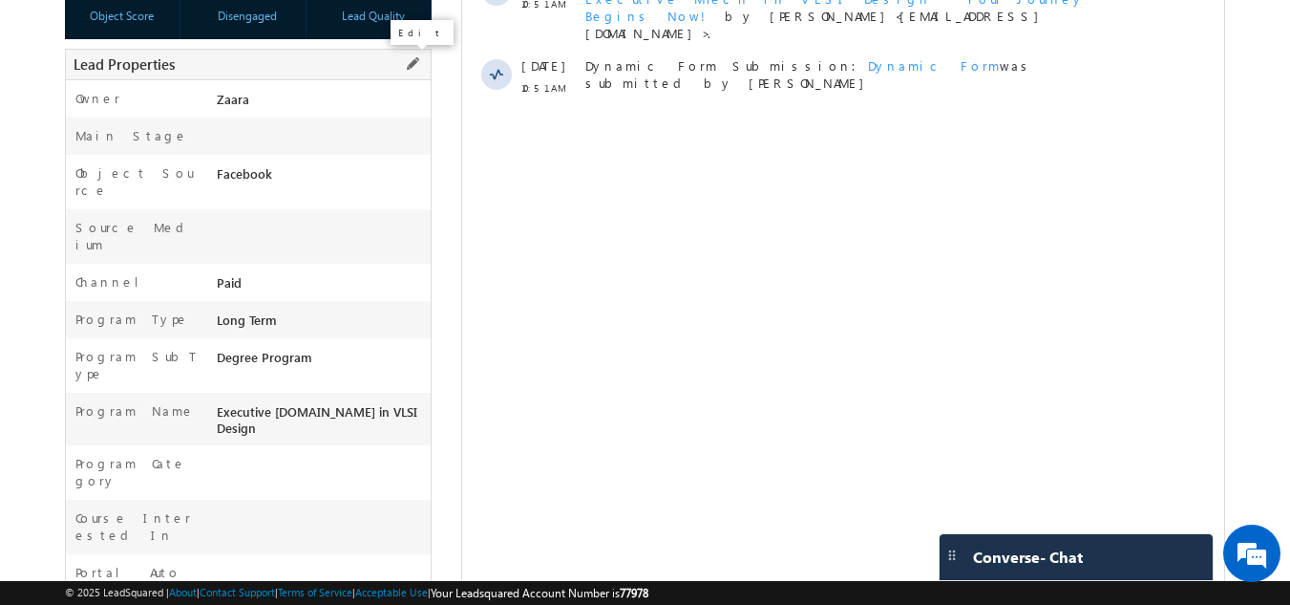
click at [416, 72] on span at bounding box center [412, 63] width 21 height 21
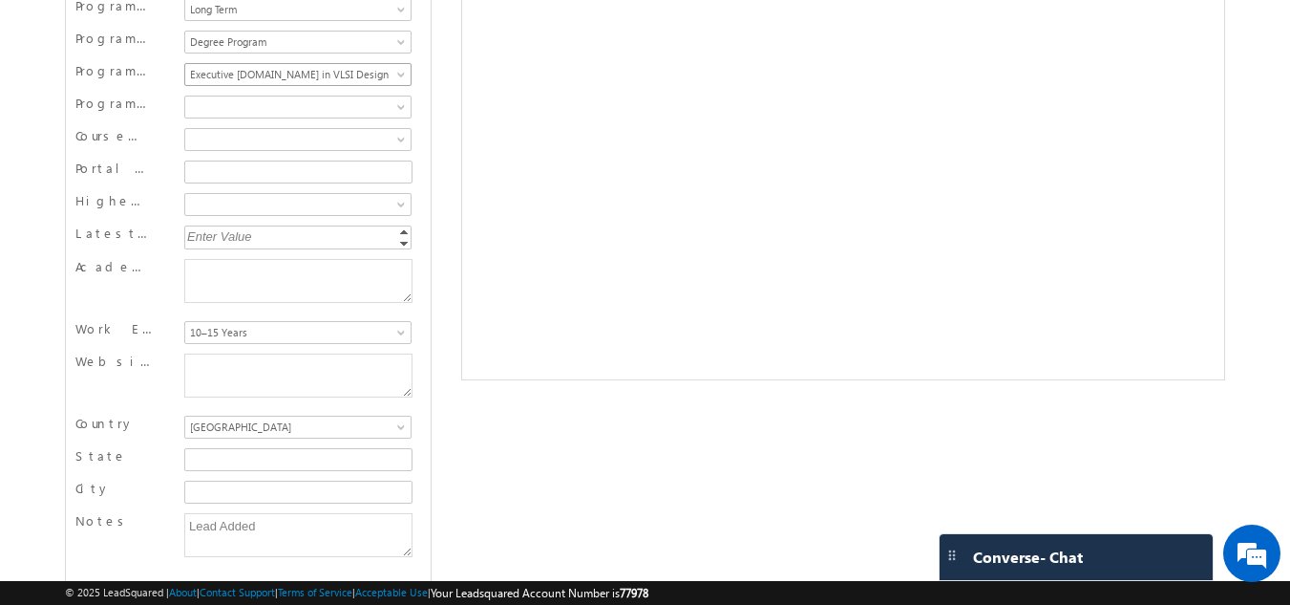
scroll to position [666, 0]
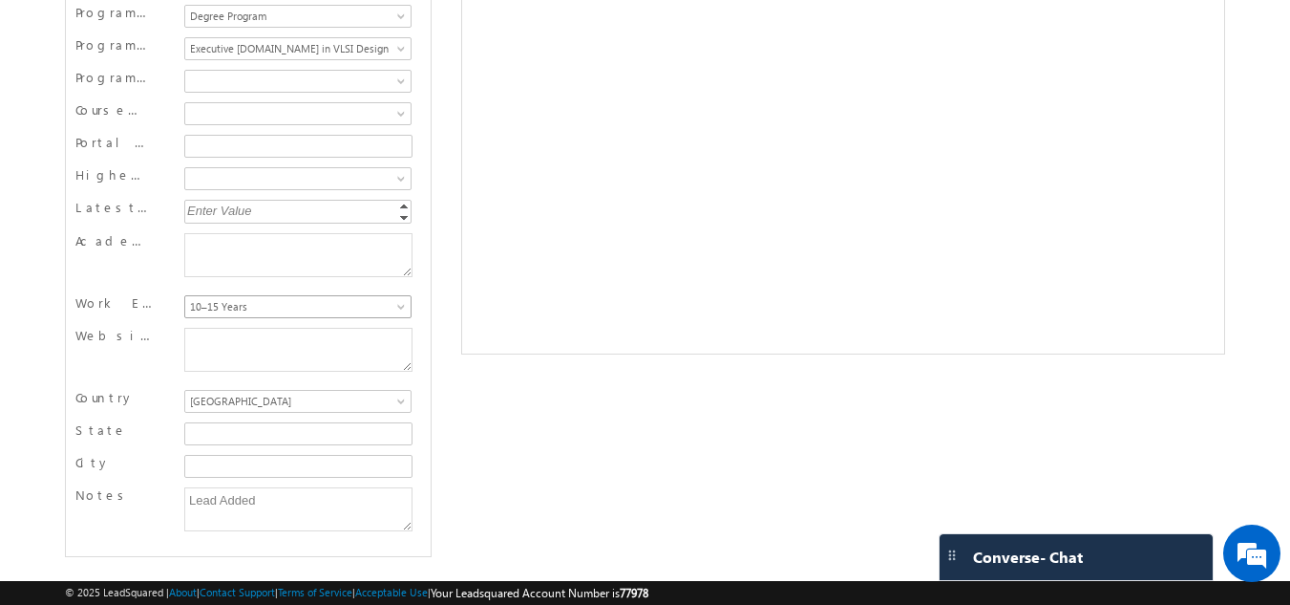
click at [233, 307] on span "10–15 Years" at bounding box center [295, 306] width 221 height 17
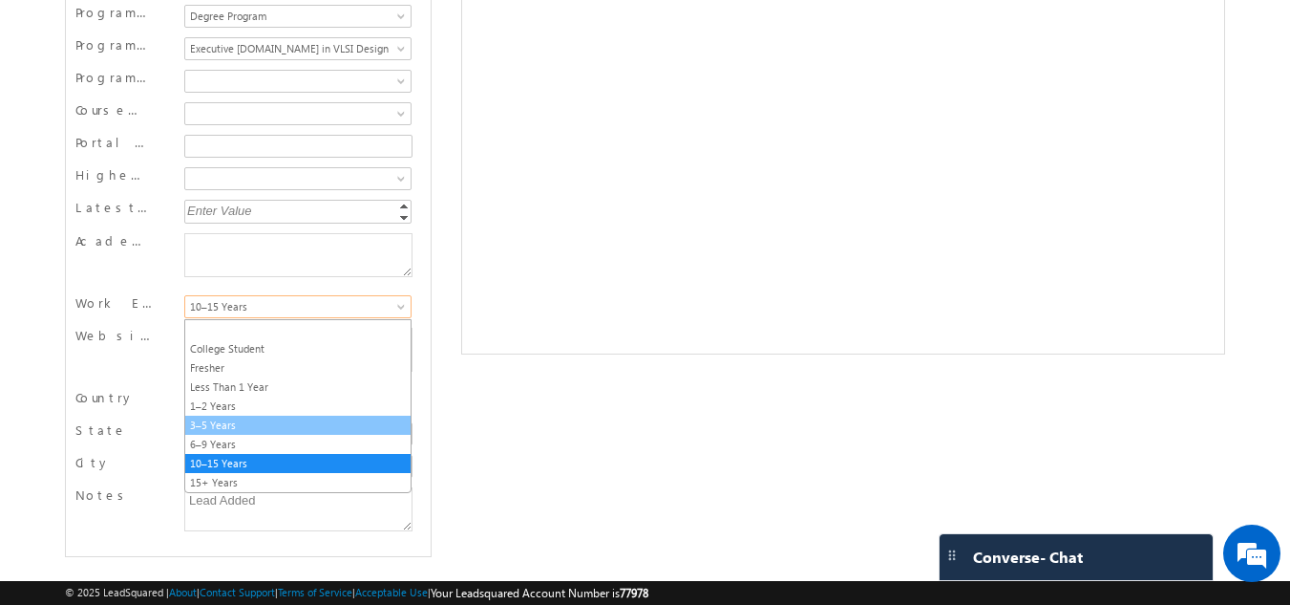
click at [253, 417] on link "3–5 Years" at bounding box center [297, 424] width 225 height 17
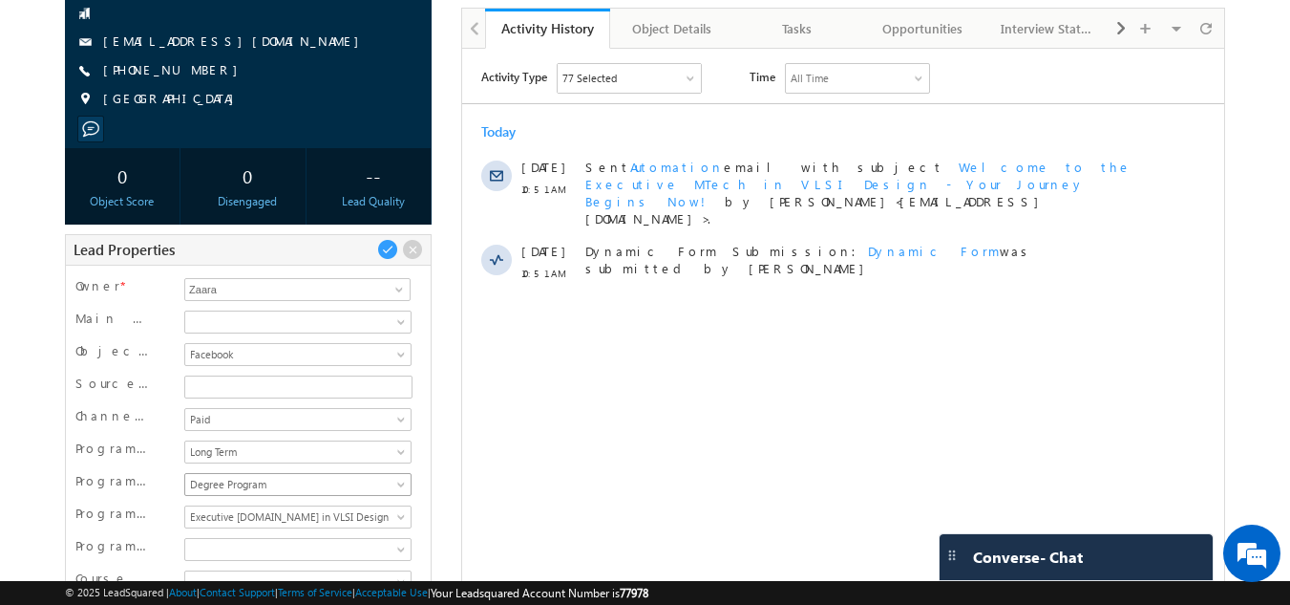
scroll to position [188, 0]
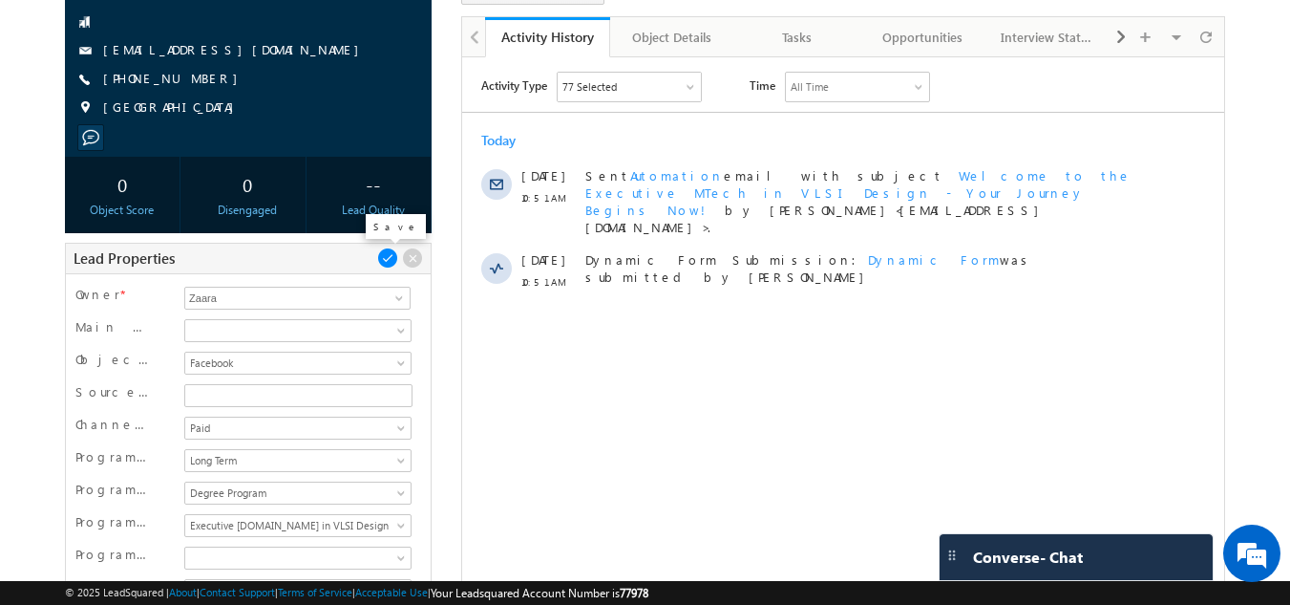
click at [391, 263] on span at bounding box center [387, 257] width 21 height 21
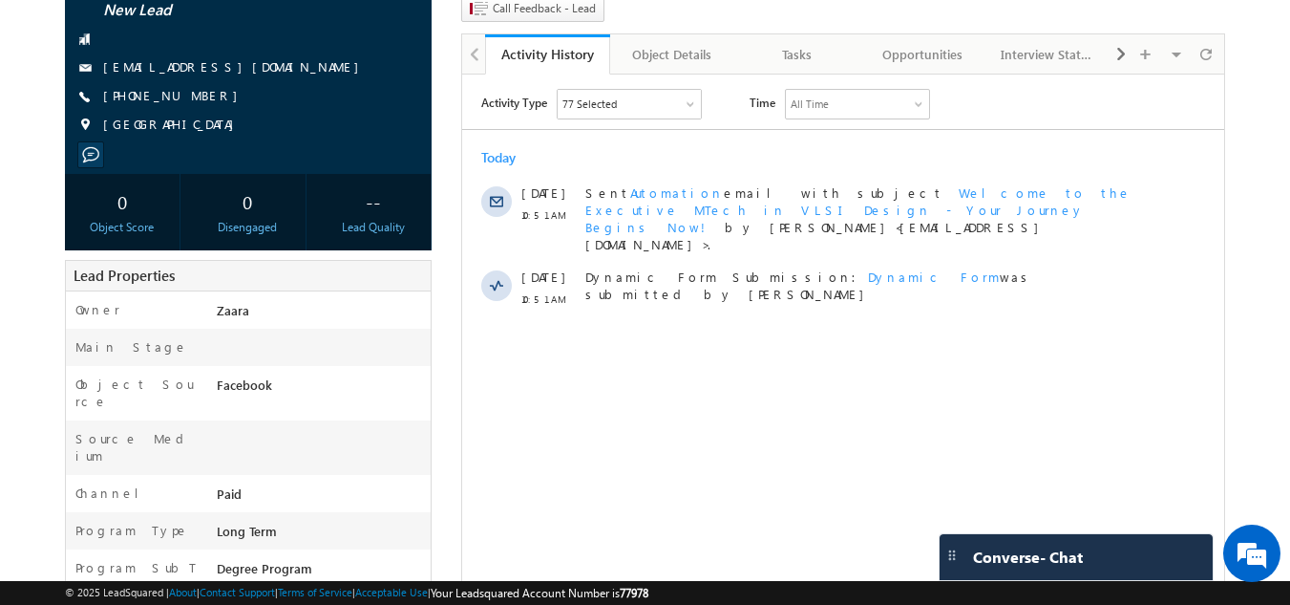
scroll to position [0, 0]
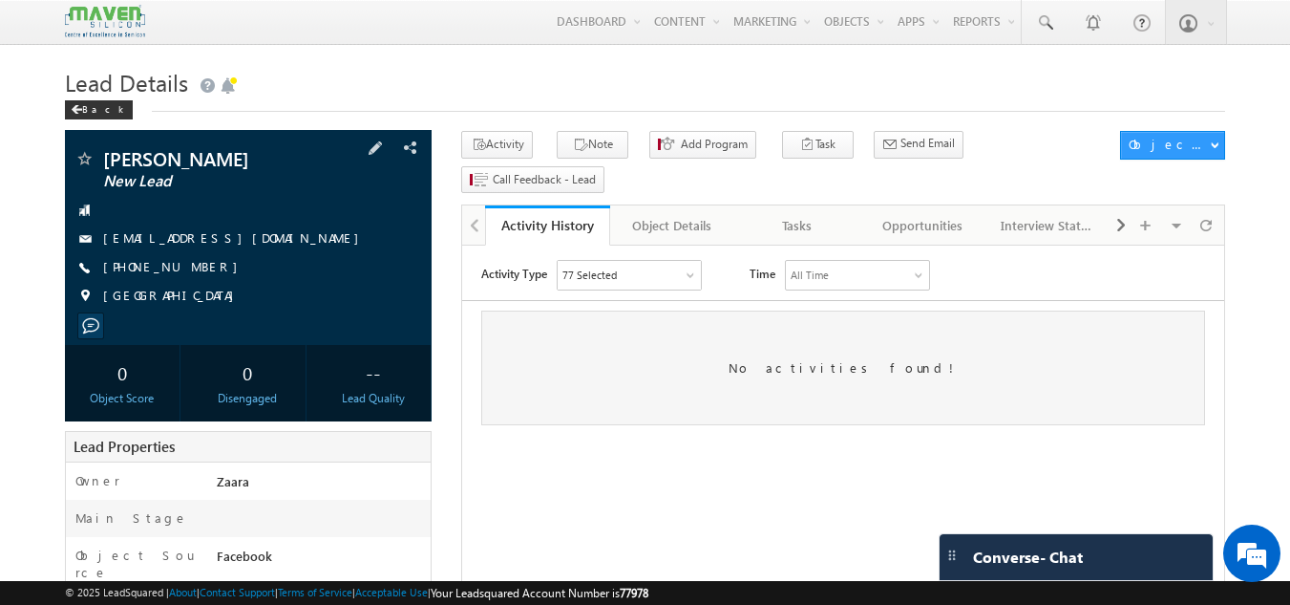
click at [197, 233] on link "[EMAIL_ADDRESS][DOMAIN_NAME]" at bounding box center [236, 237] width 266 height 16
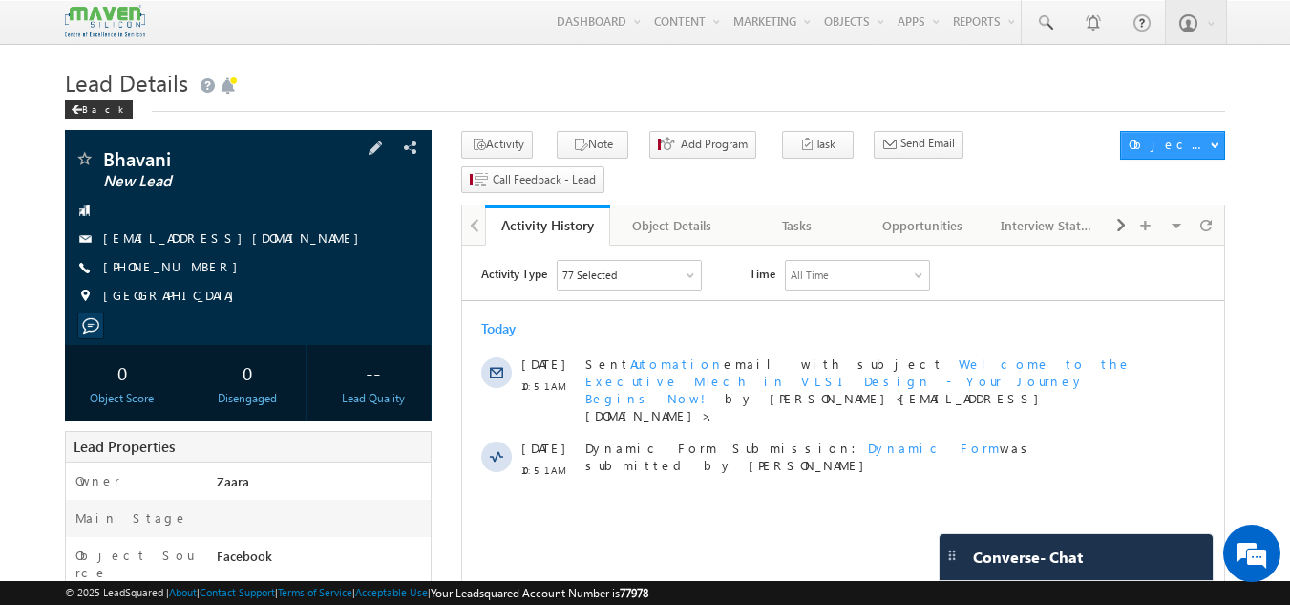
click at [173, 234] on link "bhavani3908@gmail.com" at bounding box center [236, 237] width 266 height 16
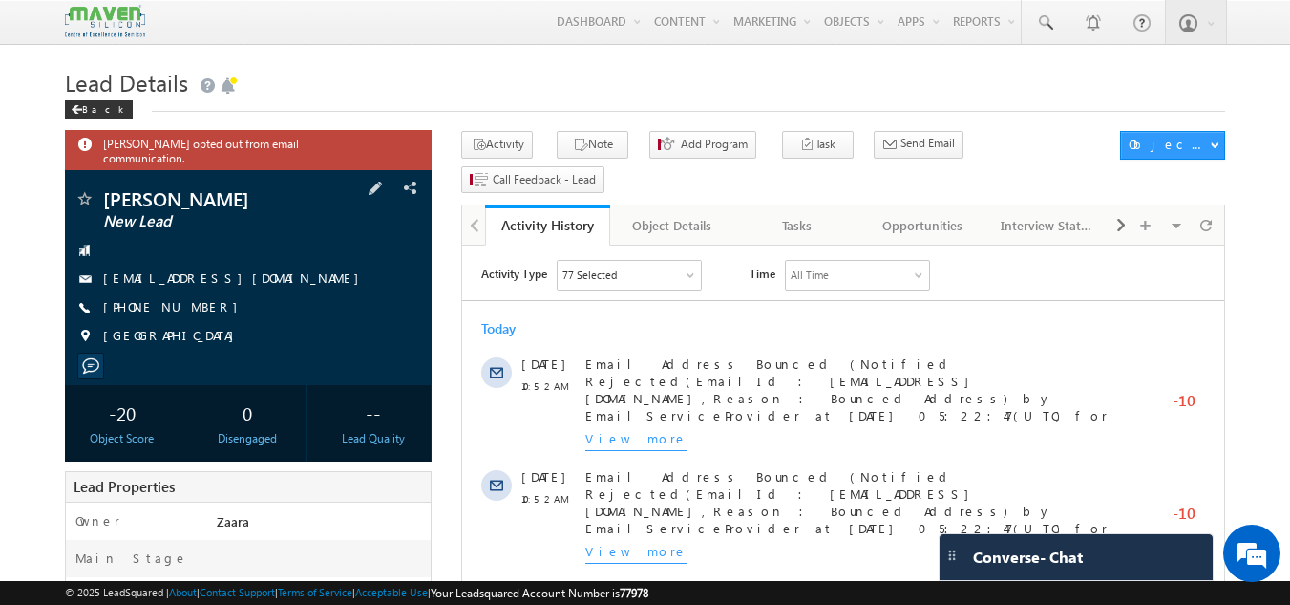
click at [197, 270] on span "[EMAIL_ADDRESS][DOMAIN_NAME]" at bounding box center [236, 278] width 266 height 19
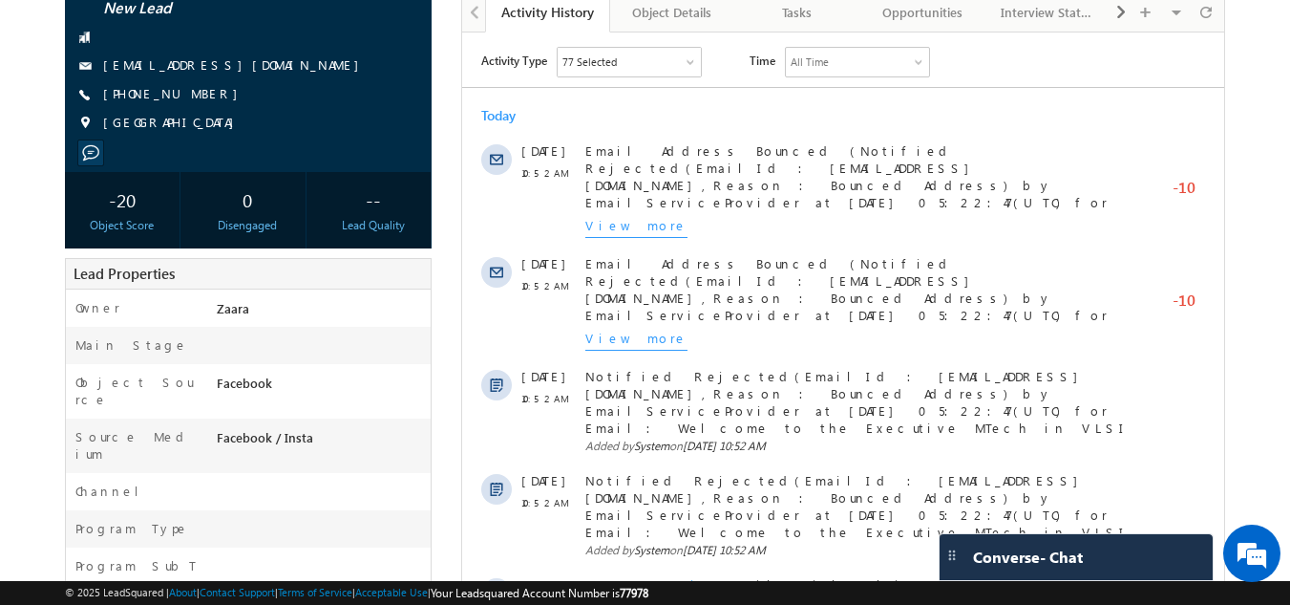
scroll to position [117, 0]
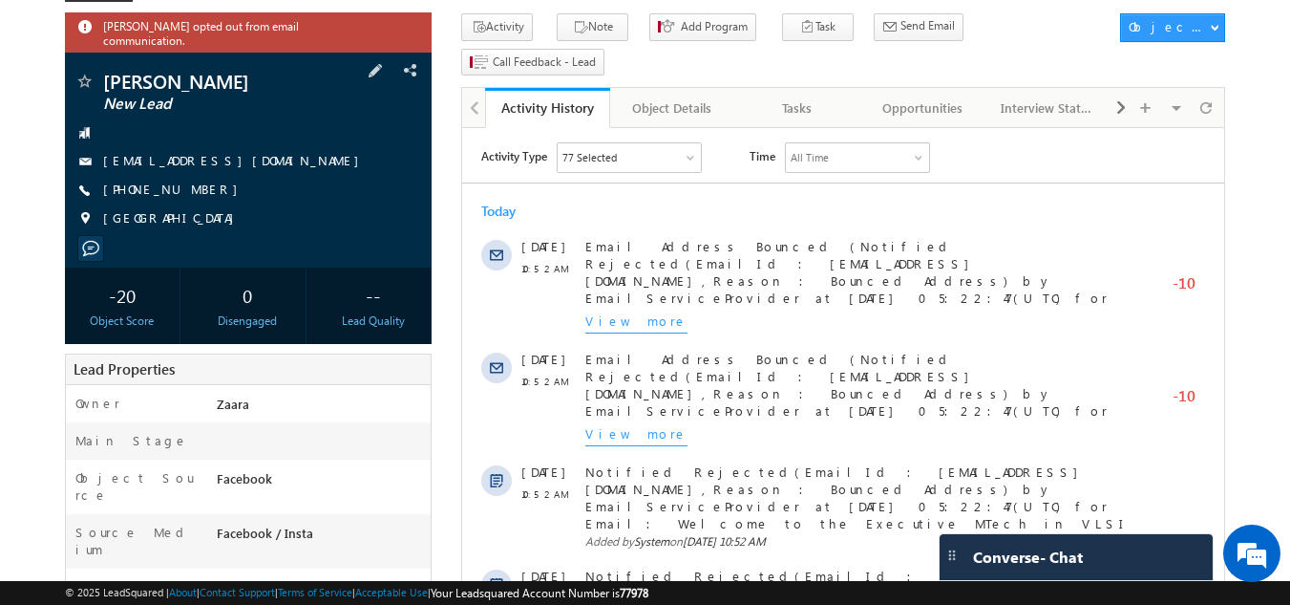
click at [190, 184] on span "[PHONE_NUMBER]" at bounding box center [175, 190] width 144 height 19
click at [195, 181] on div "[PHONE_NUMBER]" at bounding box center [249, 190] width 349 height 19
copy div "[PHONE_NUMBER]"
